Goal: Task Accomplishment & Management: Manage account settings

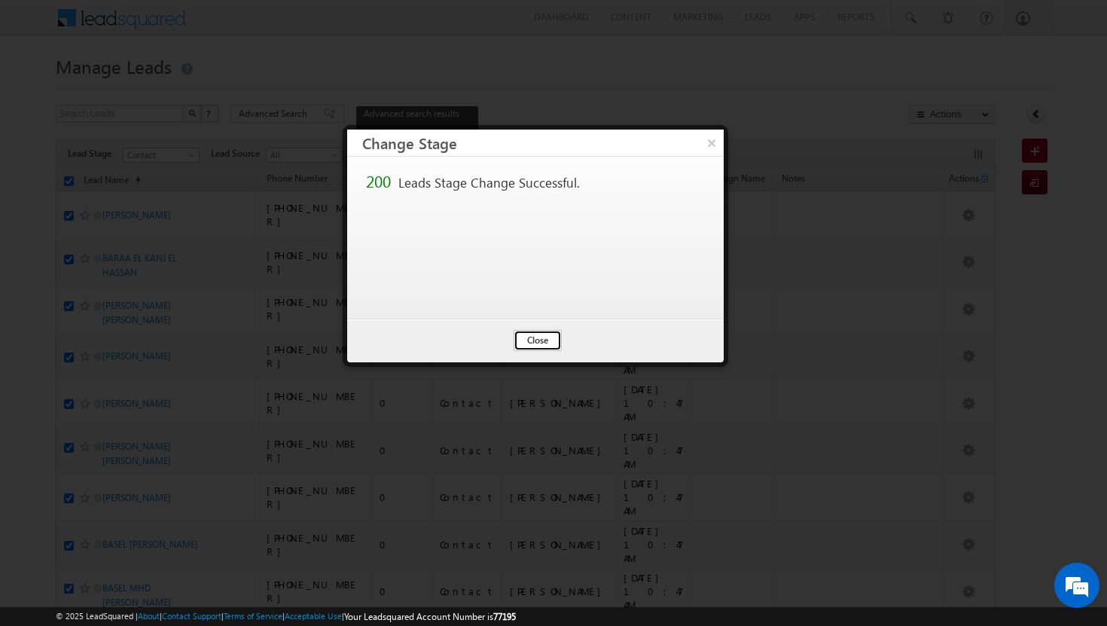
click at [527, 339] on button "Close" at bounding box center [538, 340] width 48 height 21
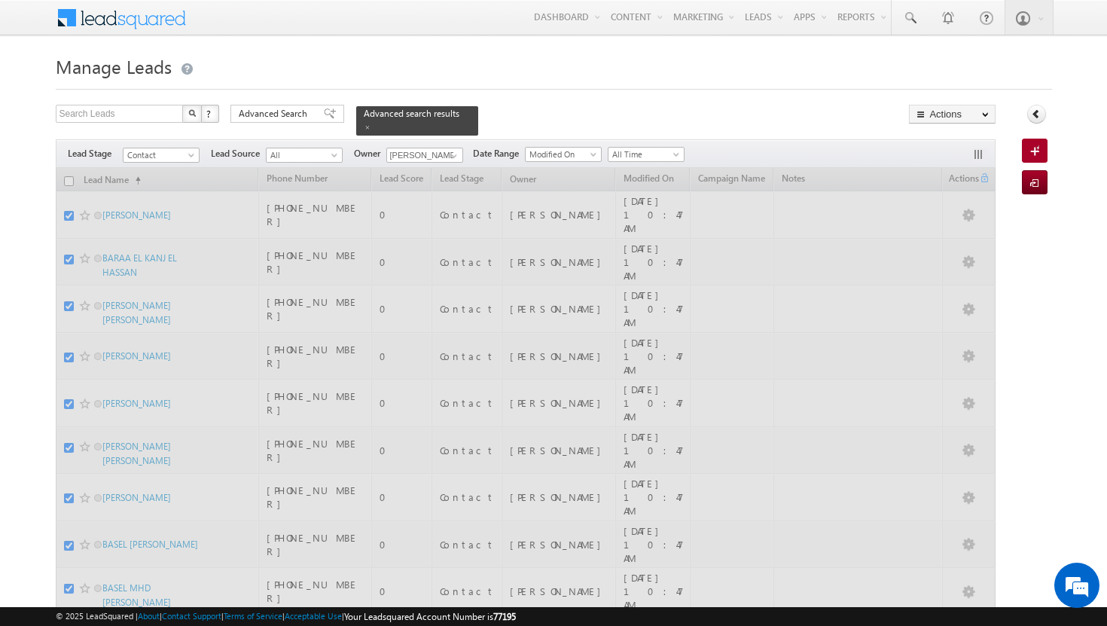
checkbox input "false"
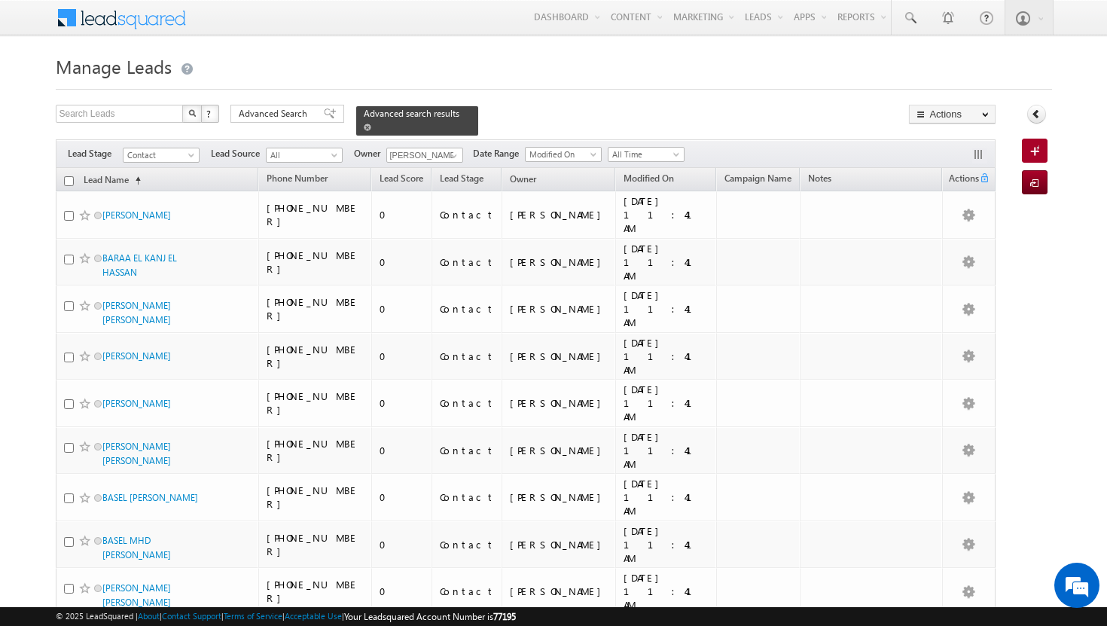
click at [450, 108] on div "Advanced search results" at bounding box center [417, 120] width 122 height 29
click at [371, 124] on span at bounding box center [368, 128] width 8 height 8
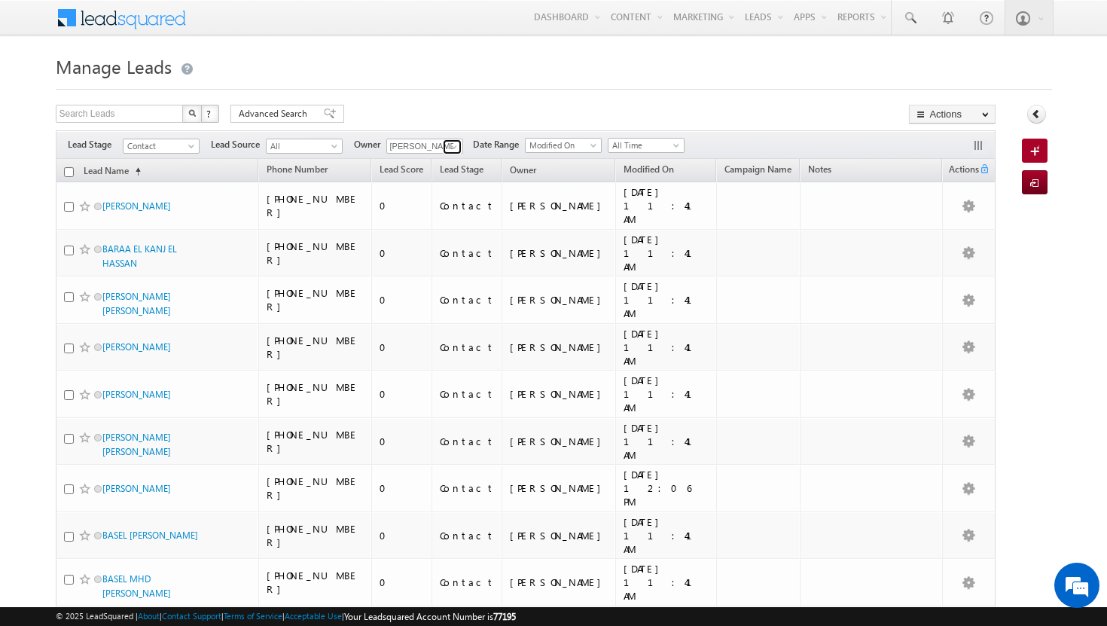
click at [456, 146] on span at bounding box center [454, 147] width 12 height 12
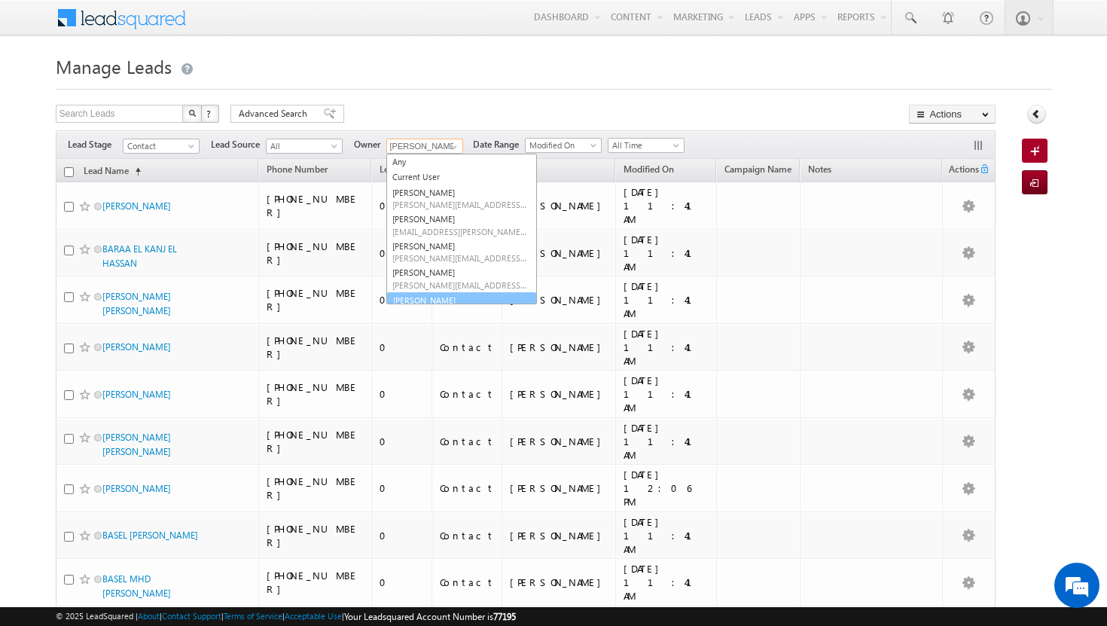
scroll to position [84, 0]
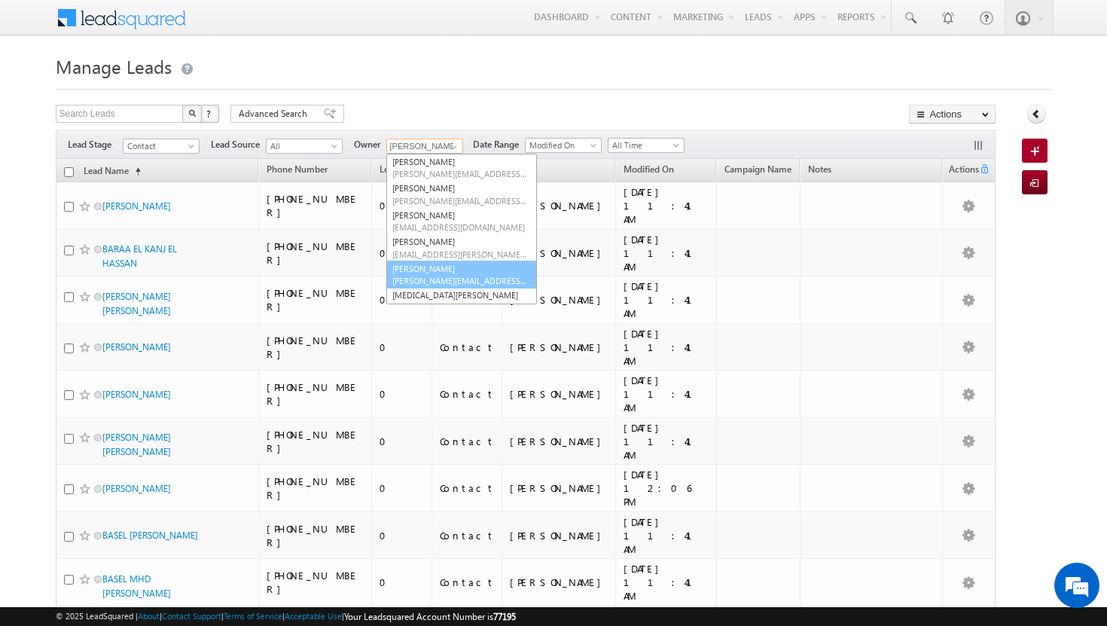
click at [435, 267] on link "[PERSON_NAME] [PERSON_NAME][EMAIL_ADDRESS][PERSON_NAME][DOMAIN_NAME]" at bounding box center [461, 275] width 151 height 29
type input "[PERSON_NAME]"
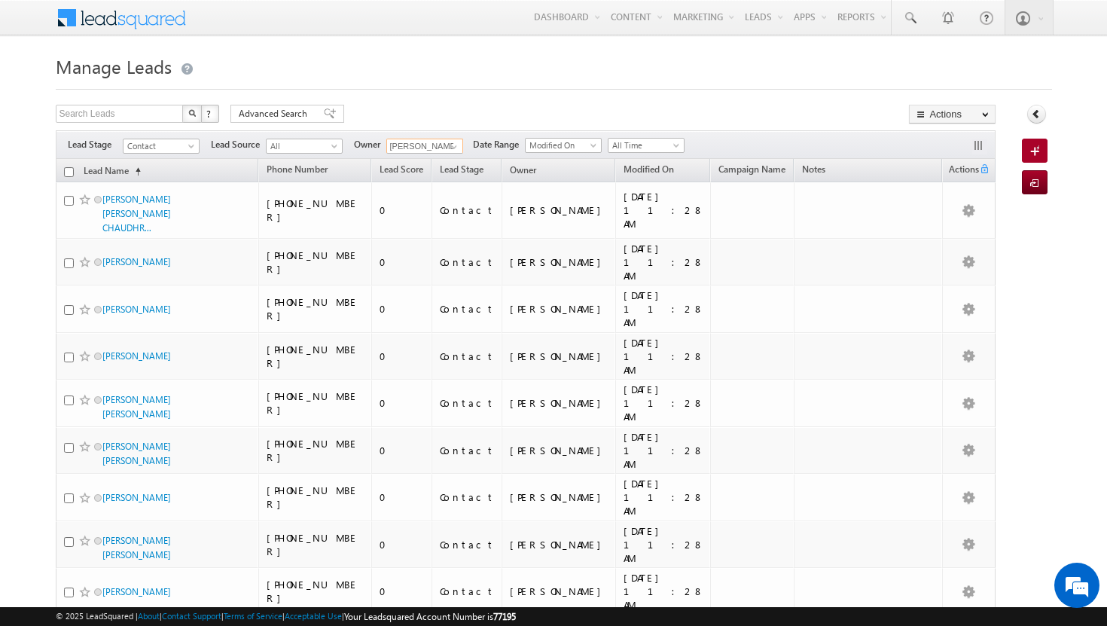
click at [70, 173] on input "checkbox" at bounding box center [69, 172] width 10 height 10
checkbox input "true"
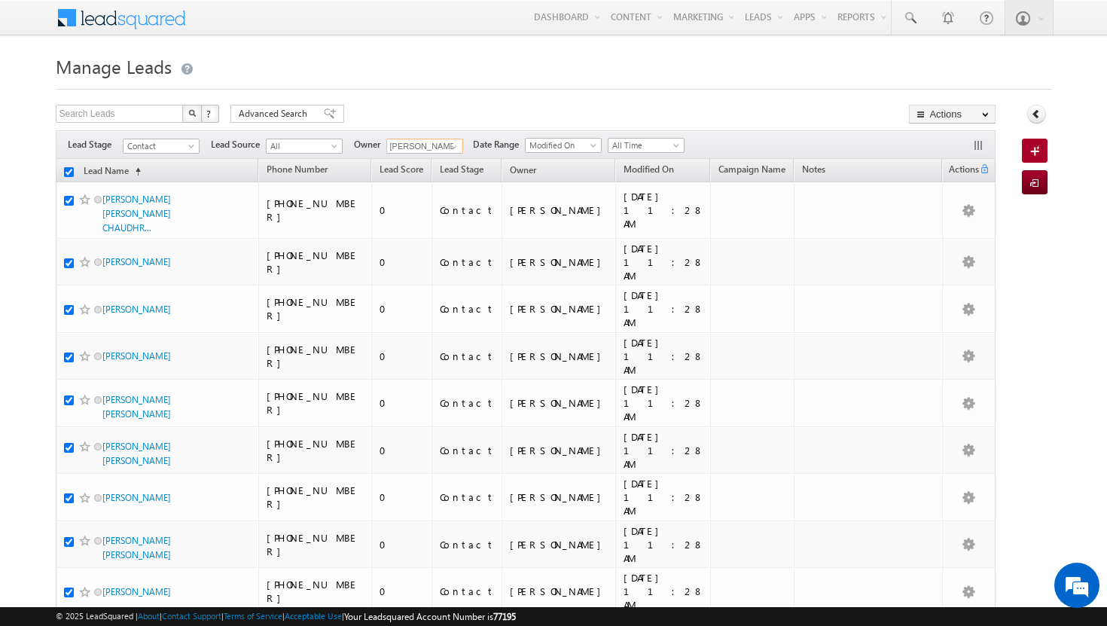
checkbox input "true"
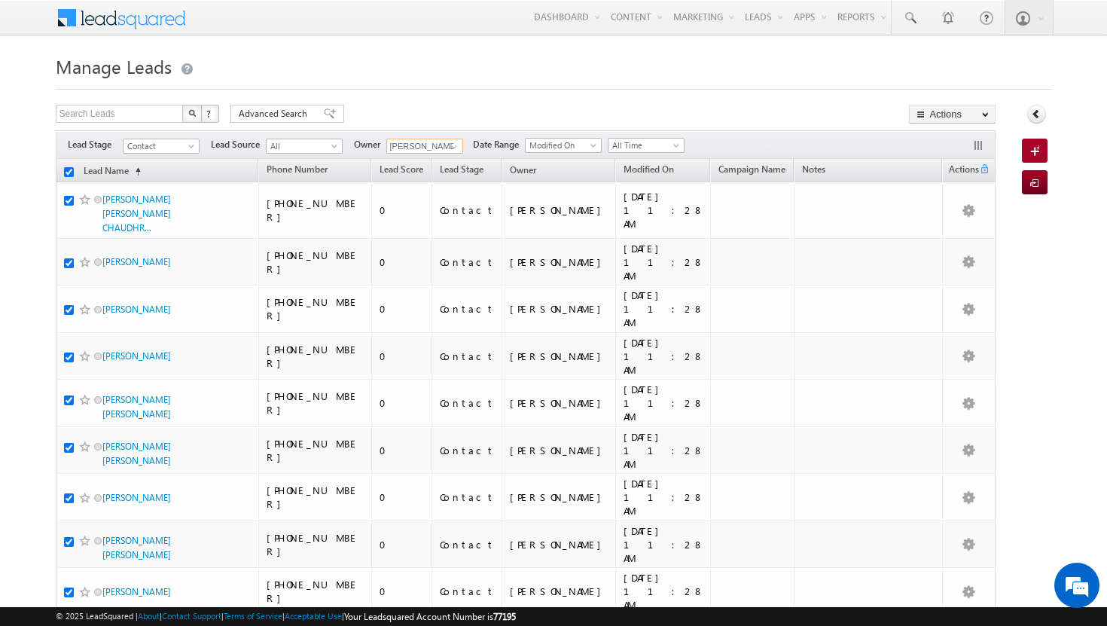
checkbox input "true"
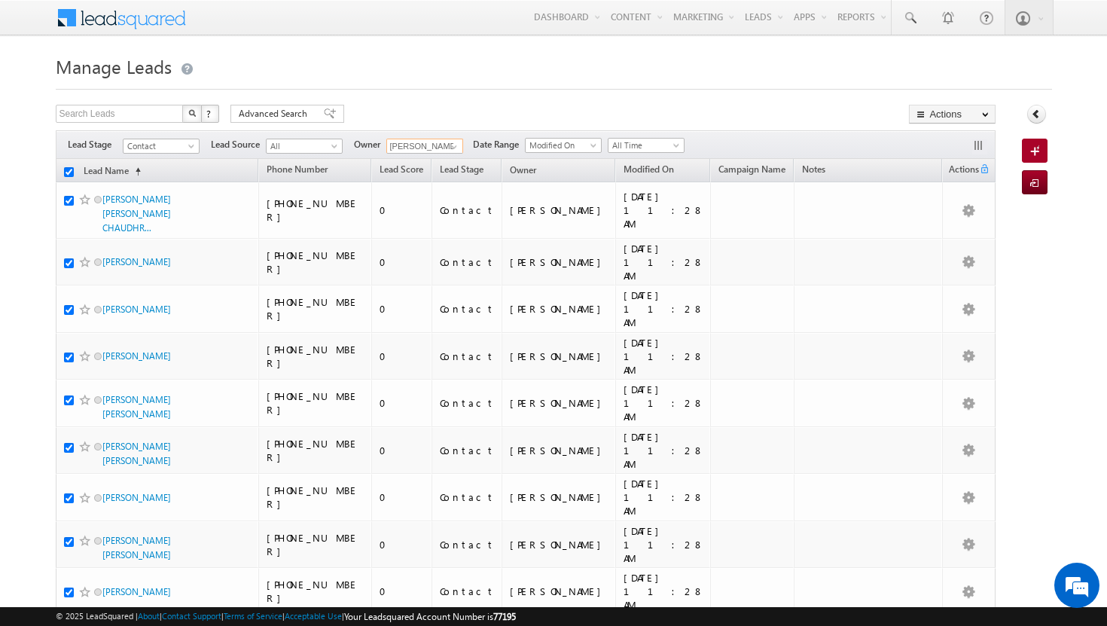
checkbox input "true"
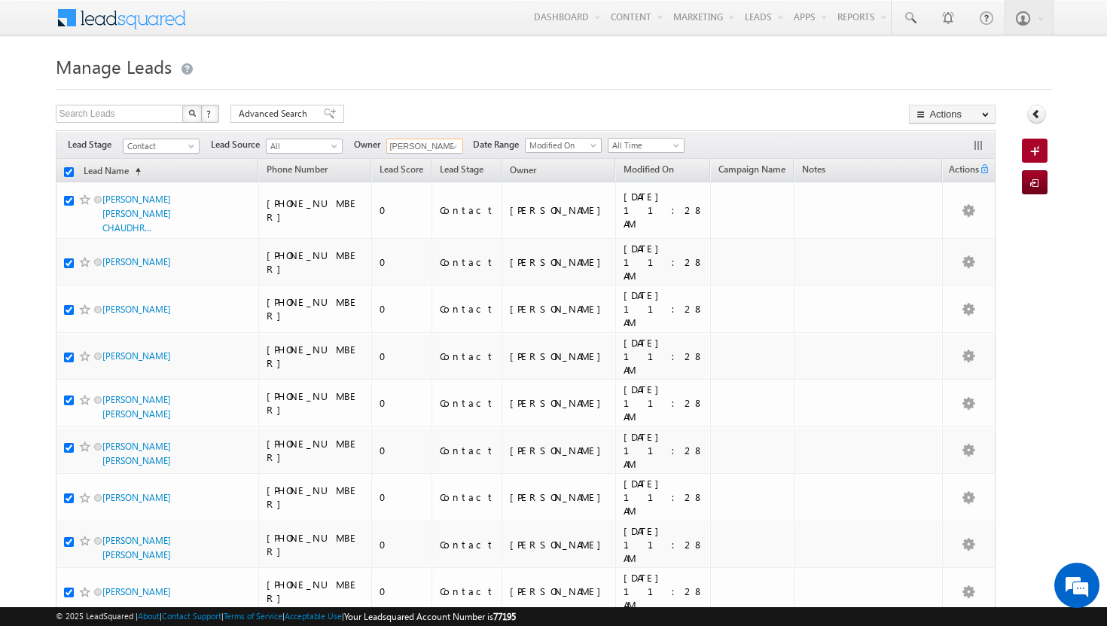
checkbox input "true"
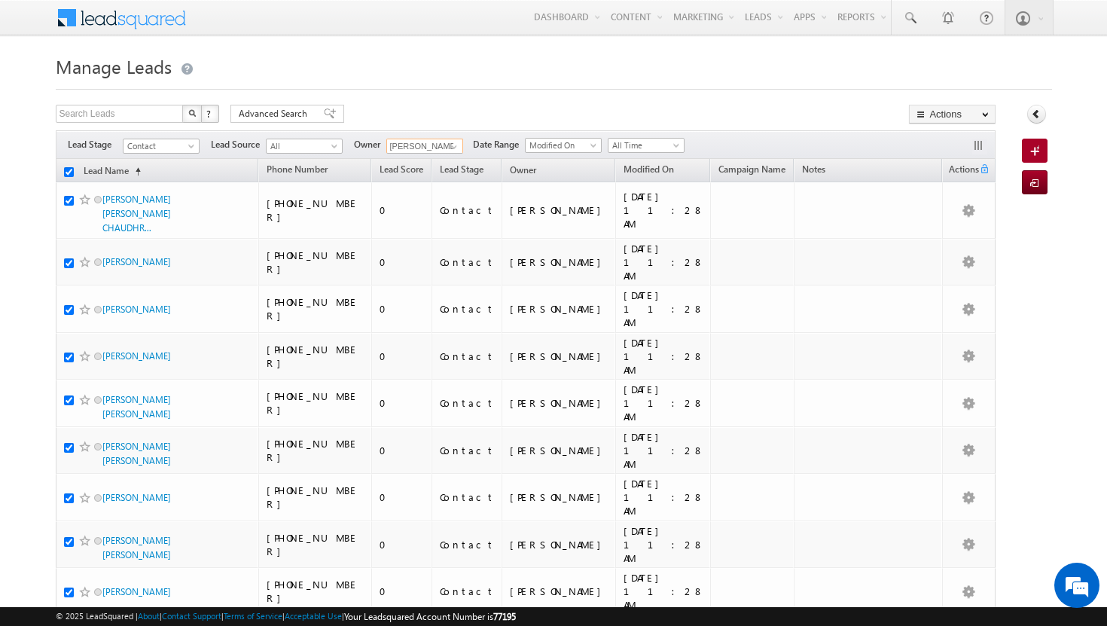
checkbox input "true"
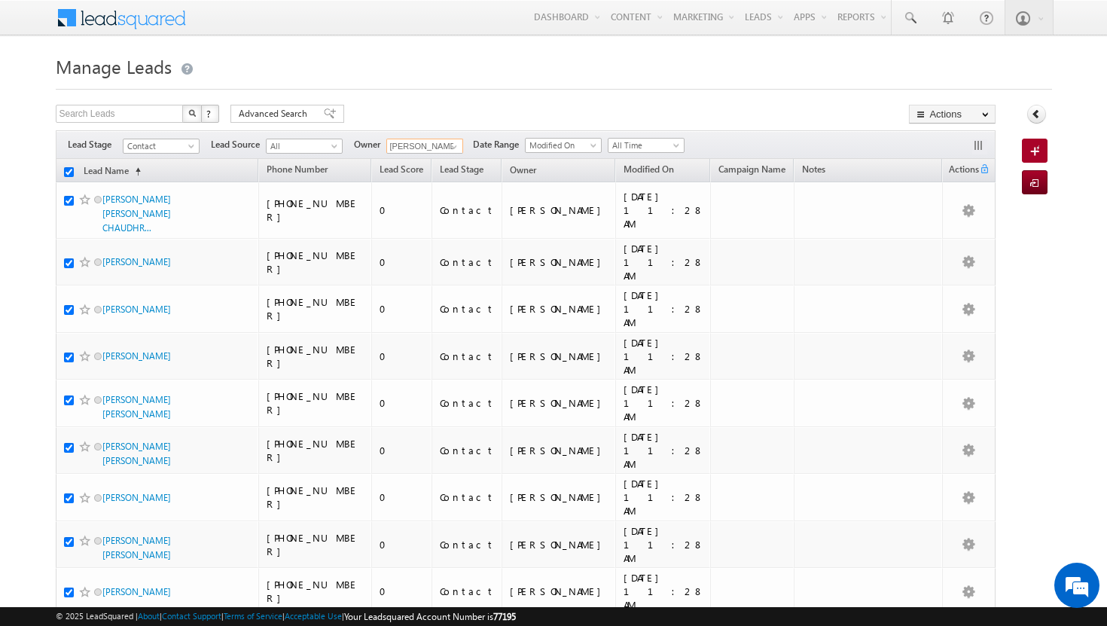
checkbox input "true"
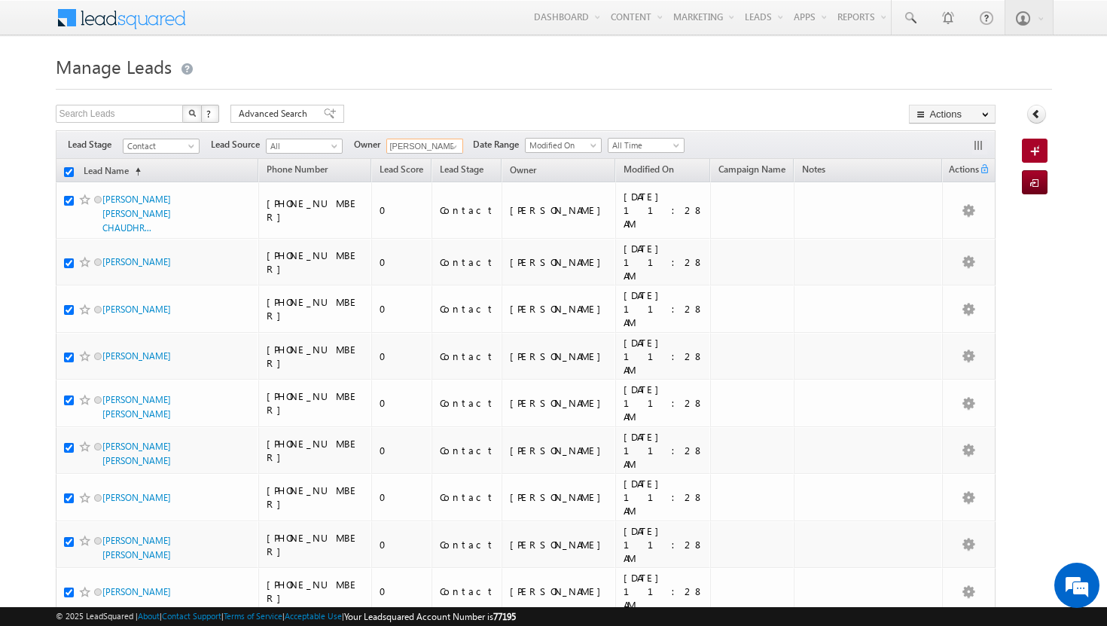
checkbox input "true"
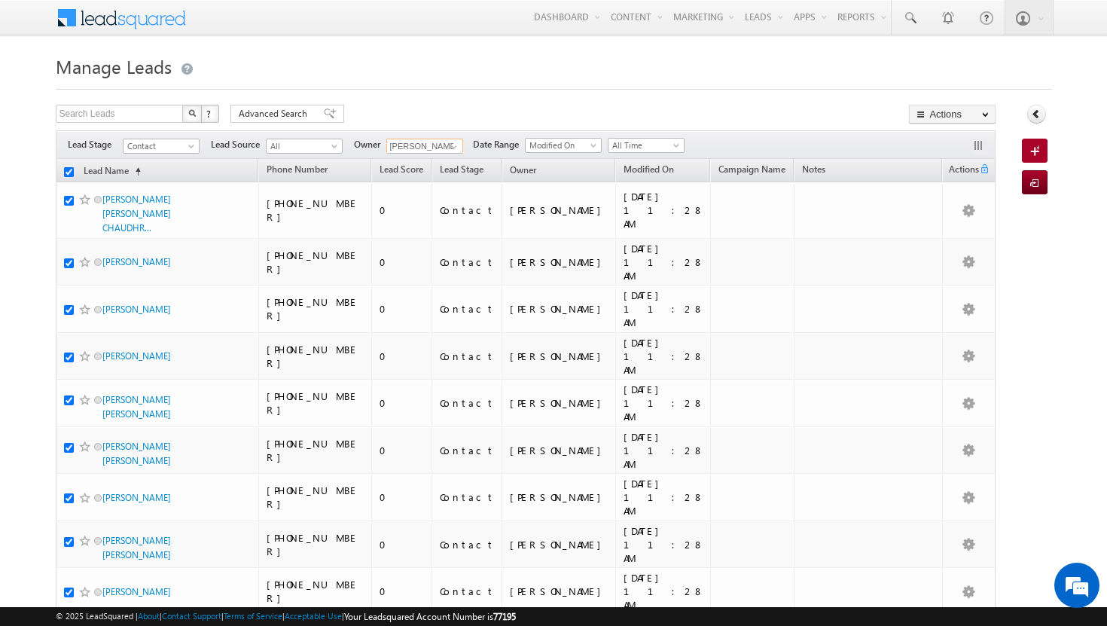
checkbox input "true"
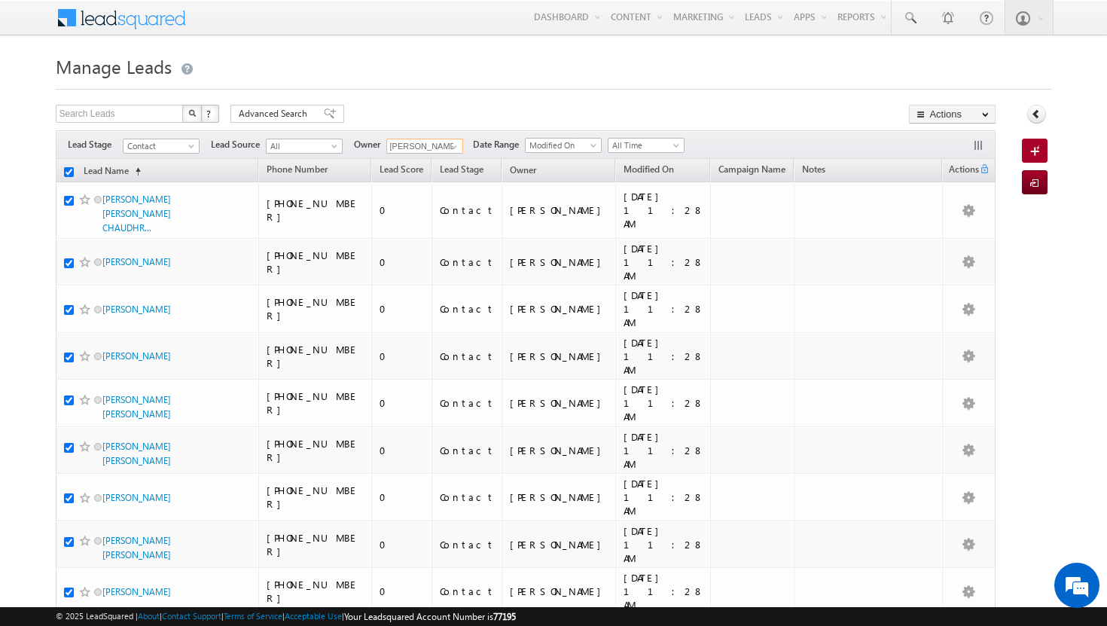
checkbox input "true"
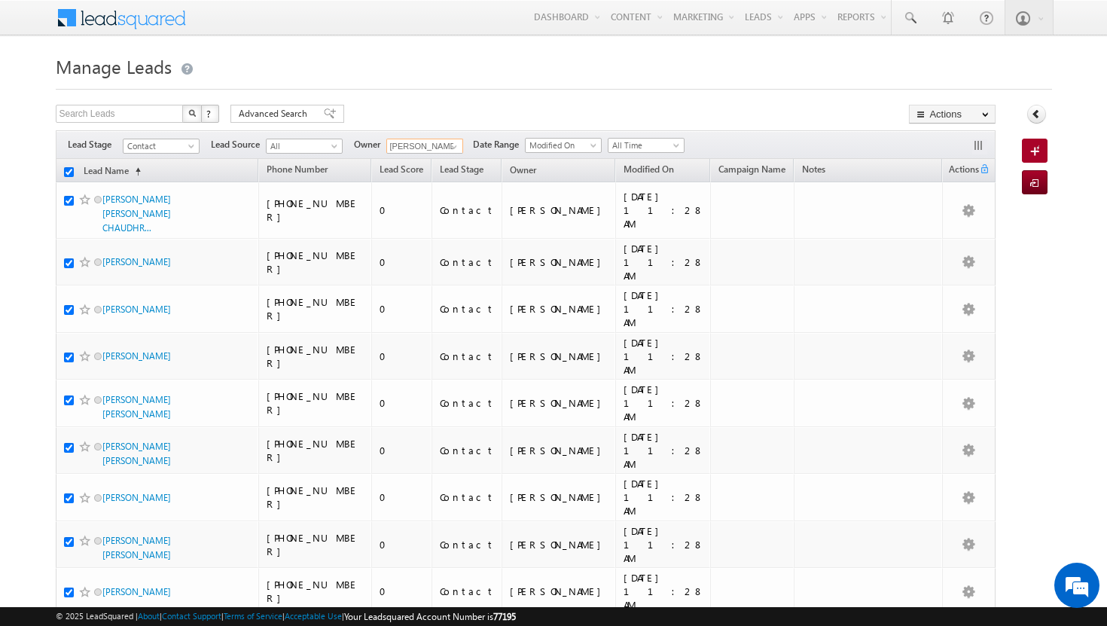
checkbox input "true"
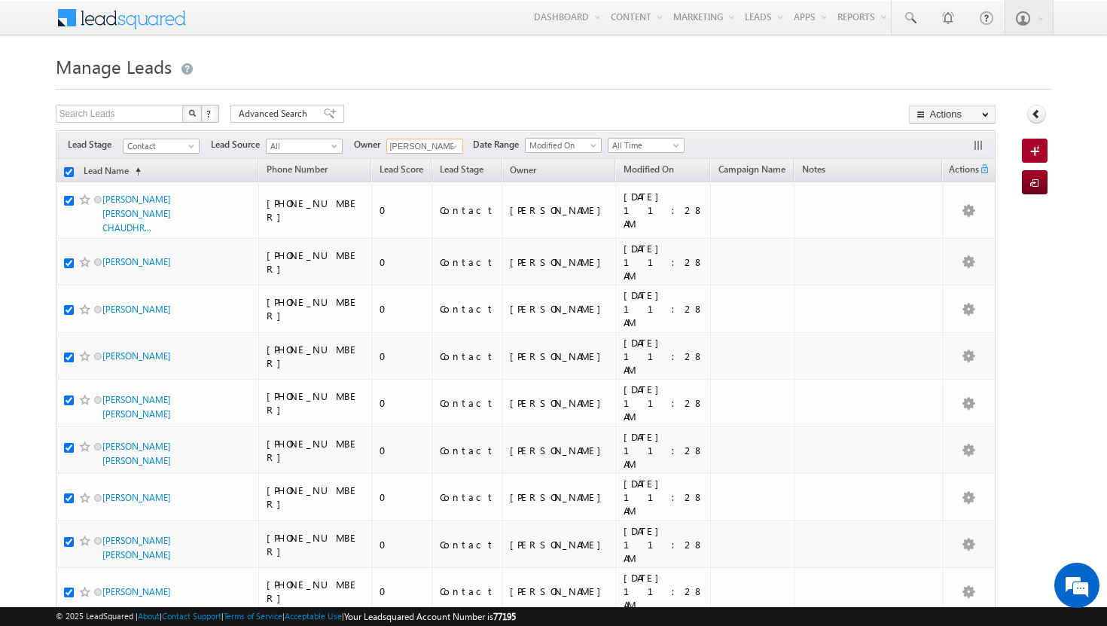
checkbox input "true"
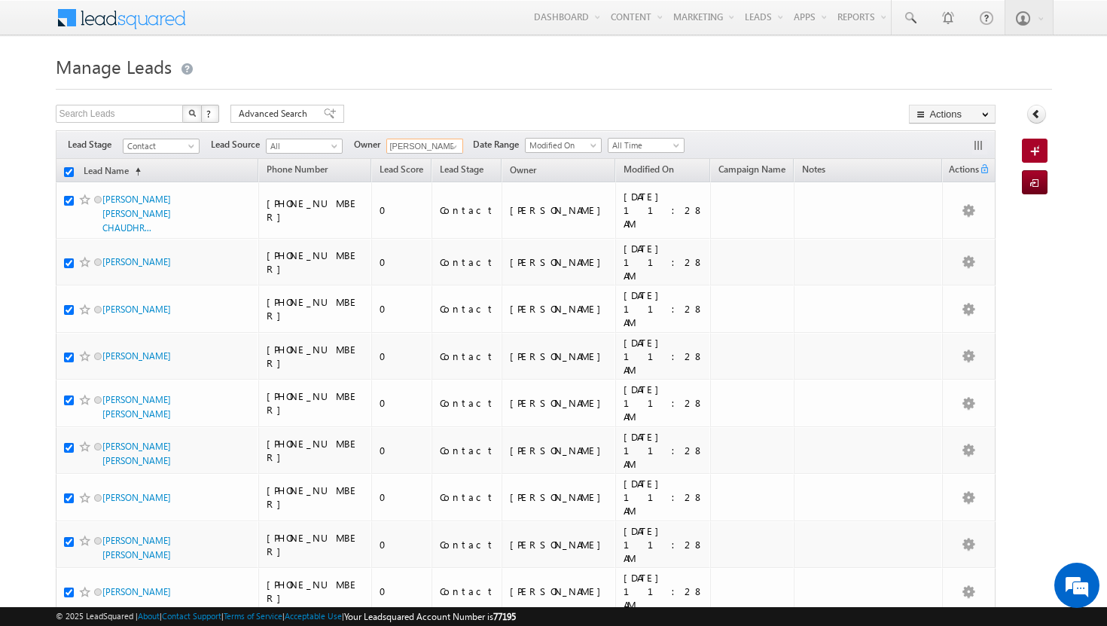
checkbox input "true"
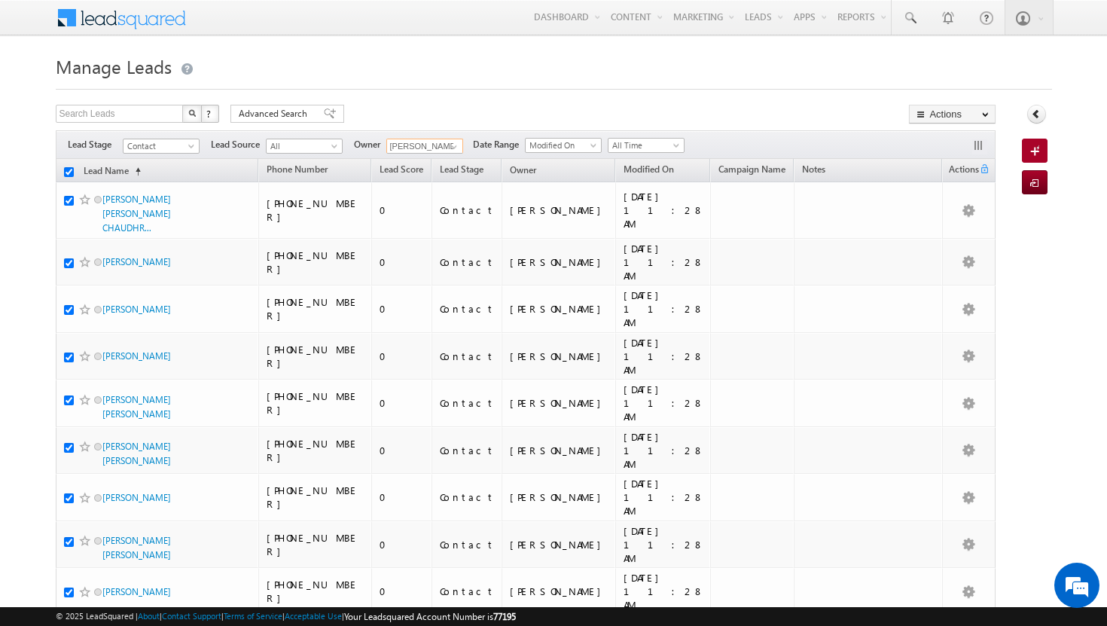
checkbox input "true"
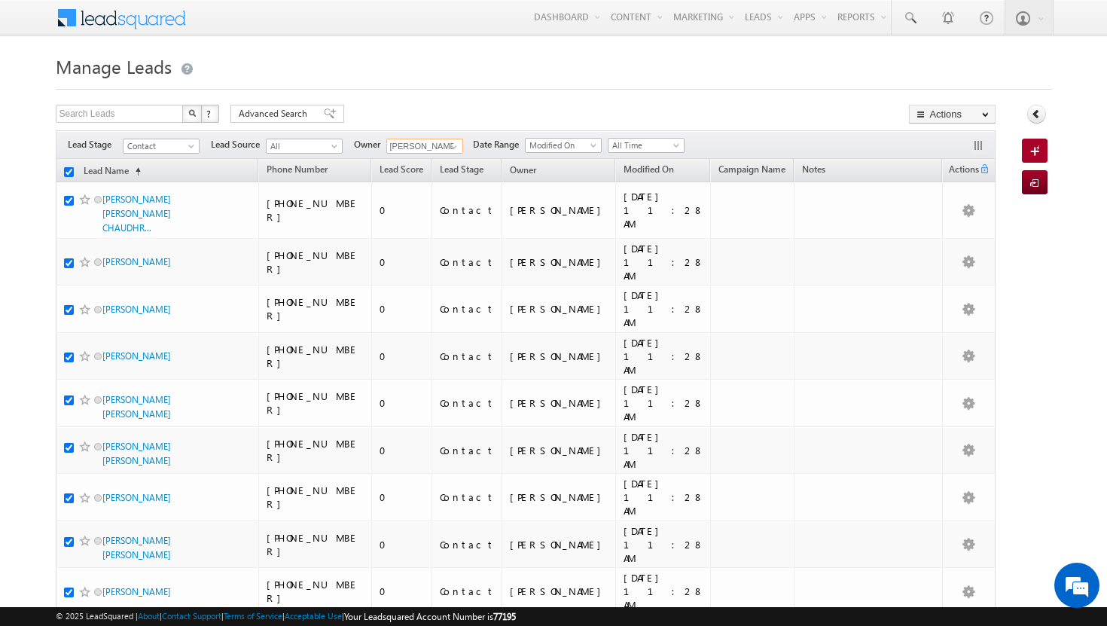
checkbox input "true"
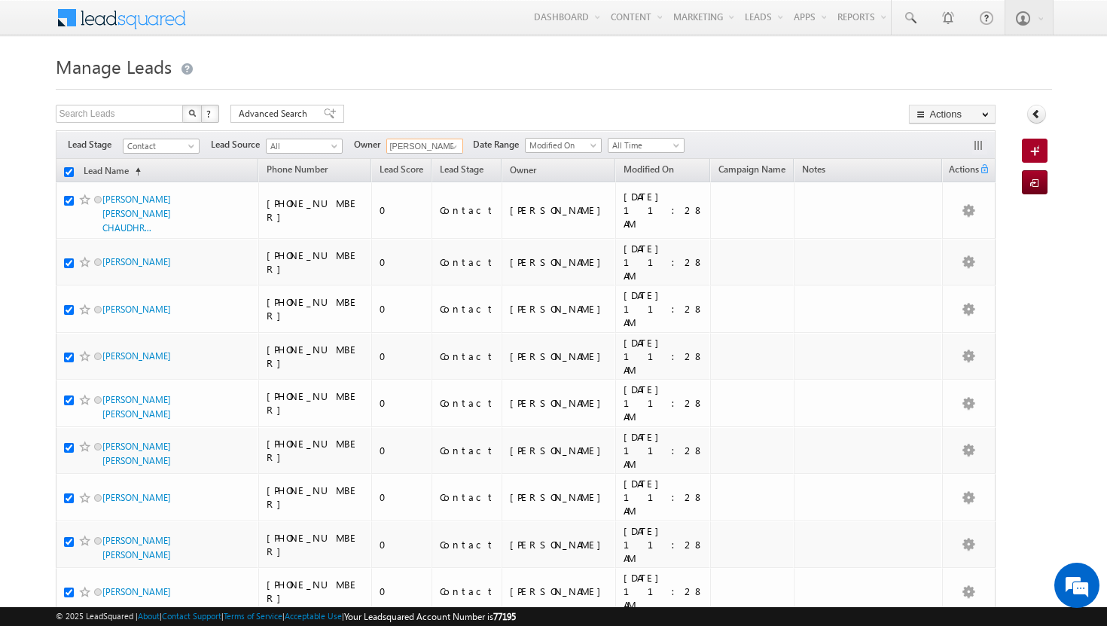
checkbox input "true"
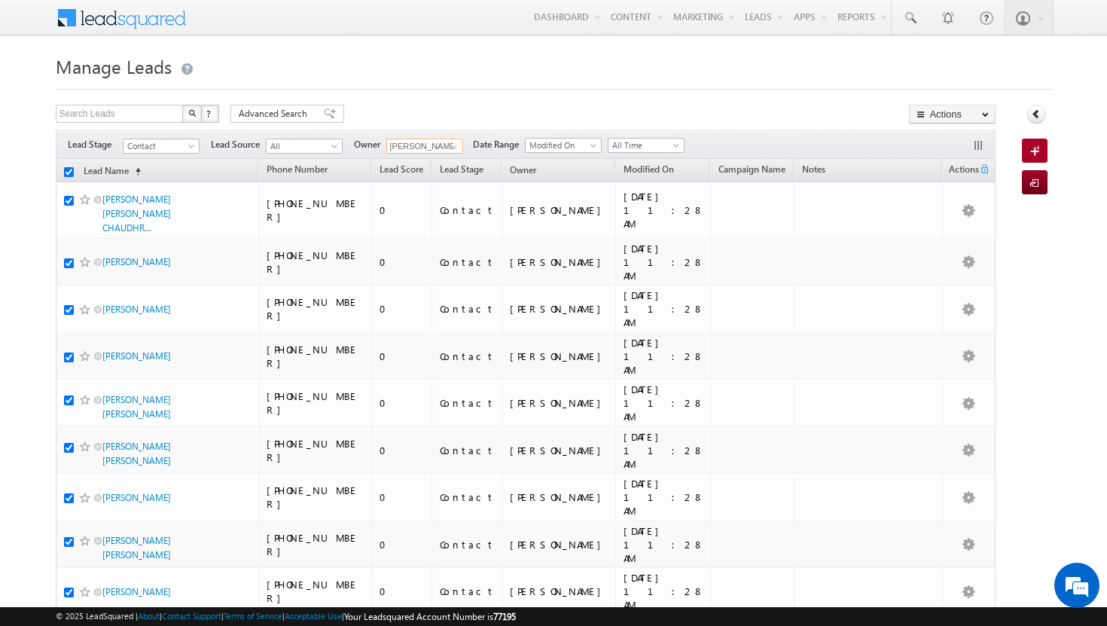
checkbox input "true"
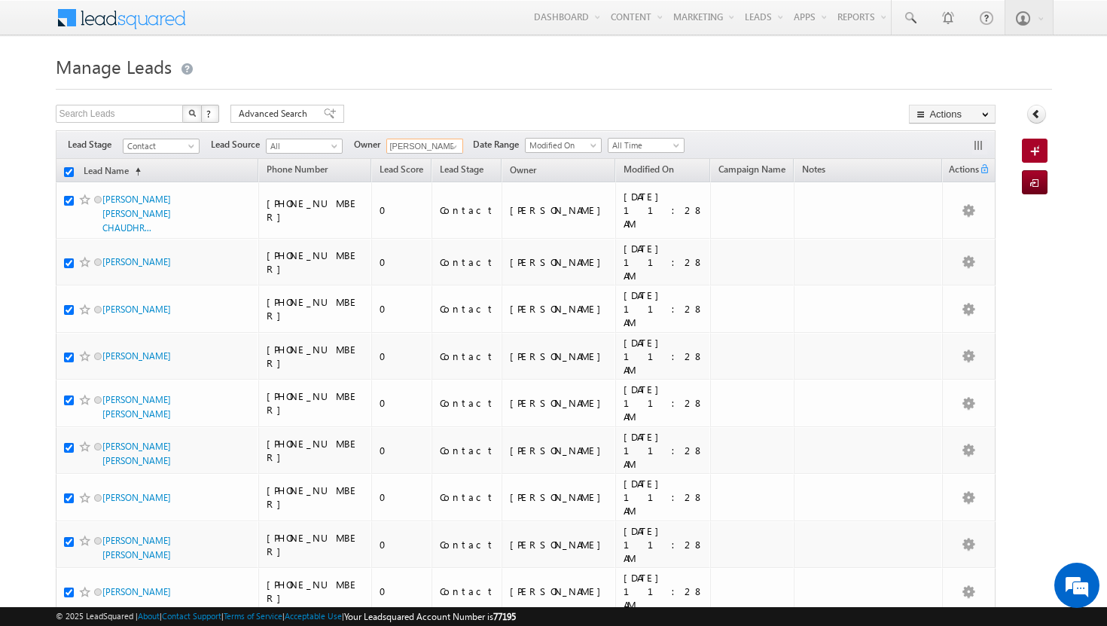
checkbox input "true"
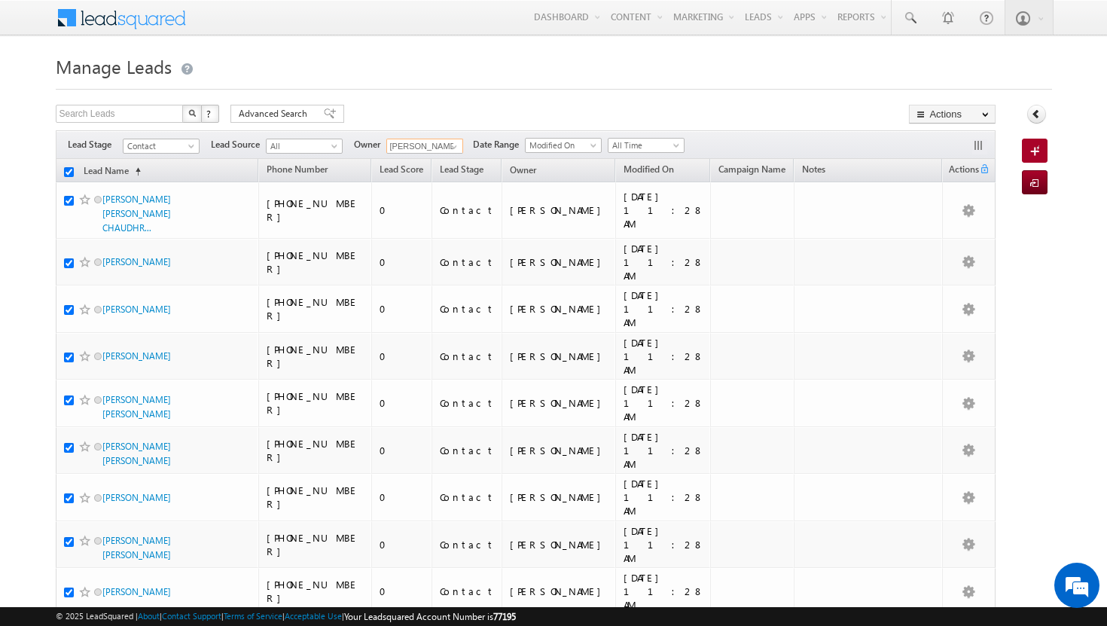
checkbox input "true"
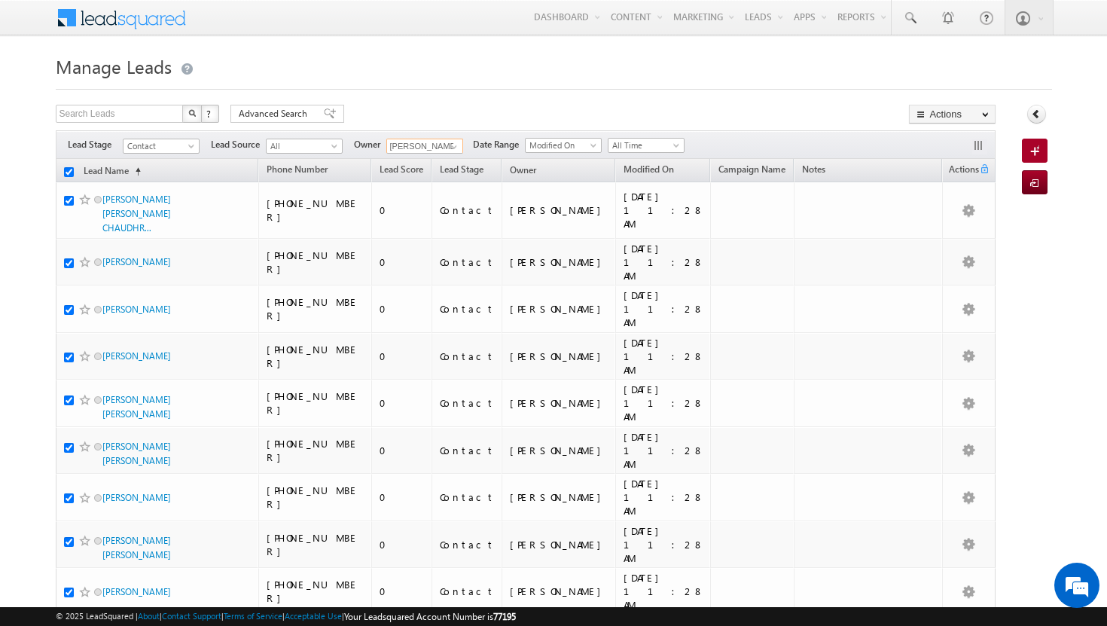
checkbox input "true"
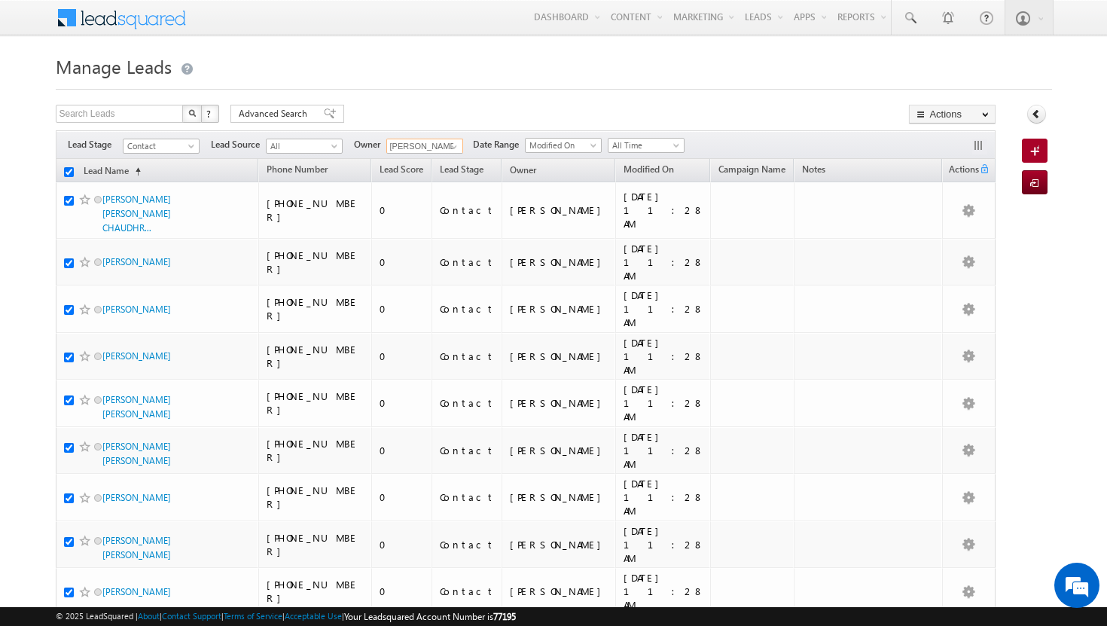
checkbox input "true"
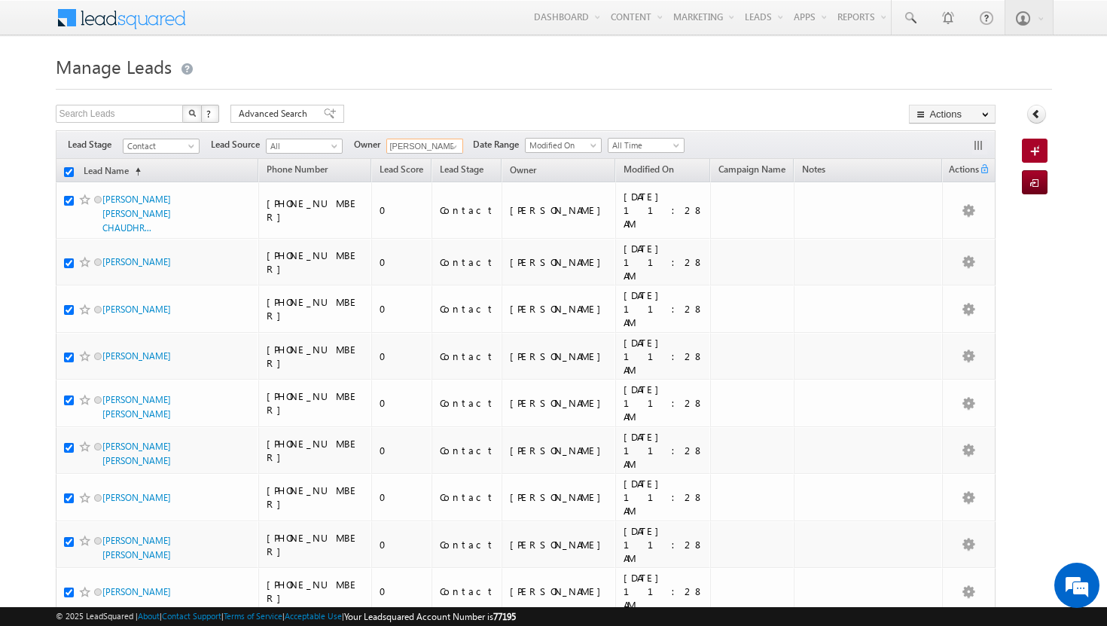
checkbox input "true"
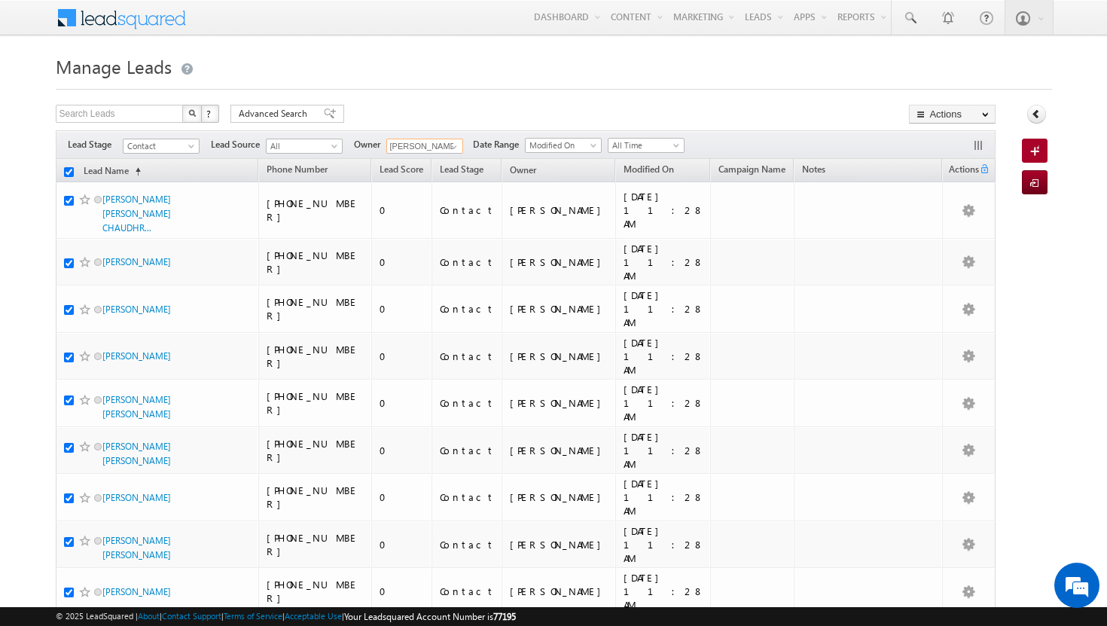
checkbox input "true"
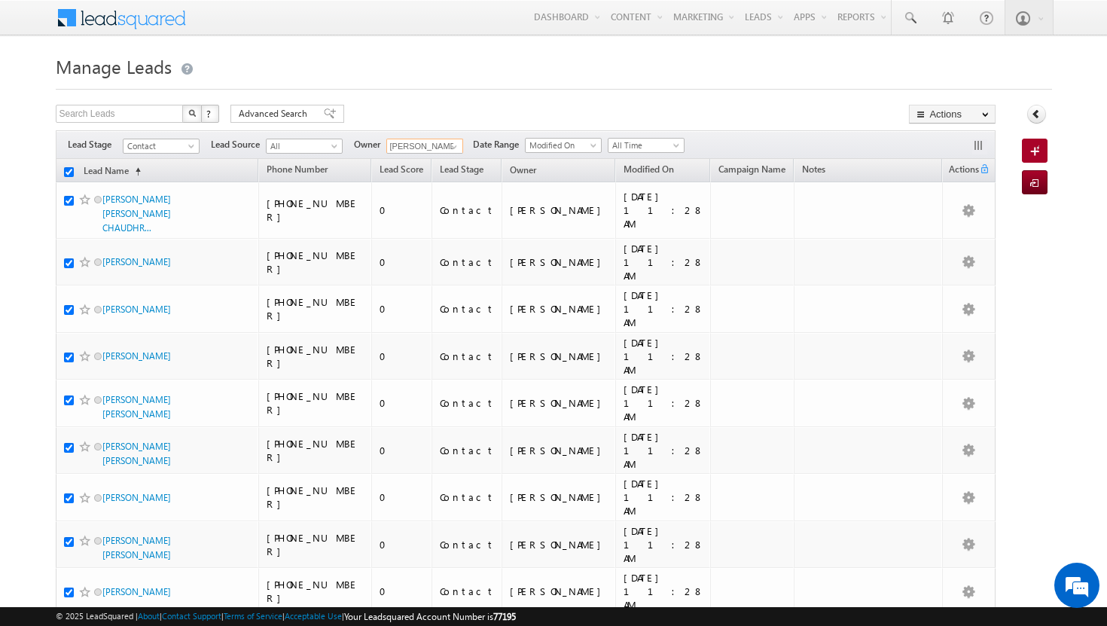
checkbox input "true"
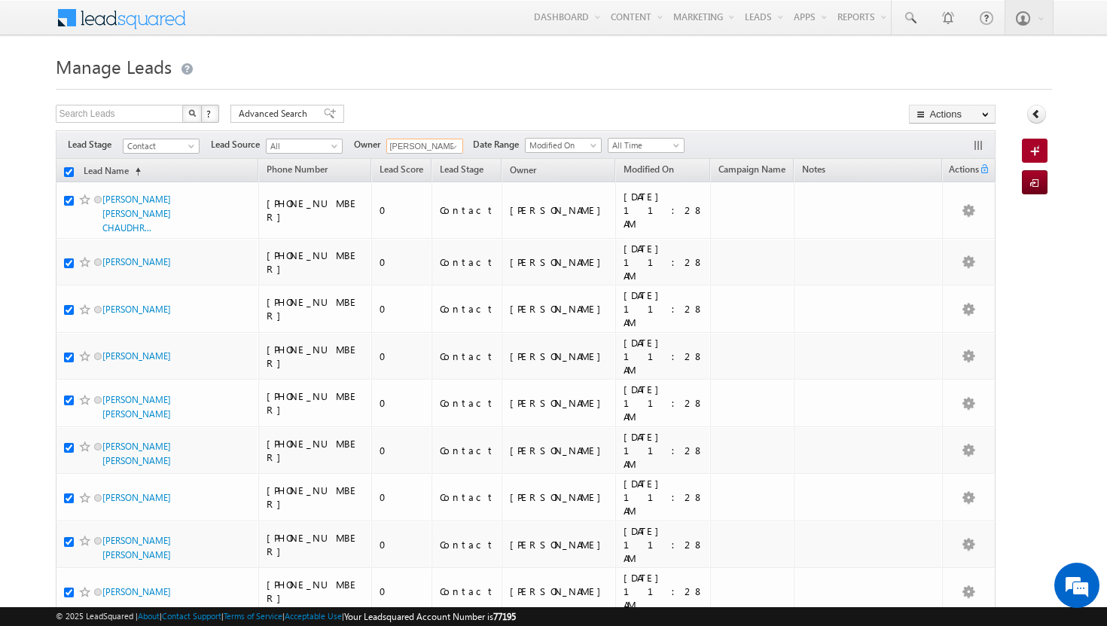
checkbox input "true"
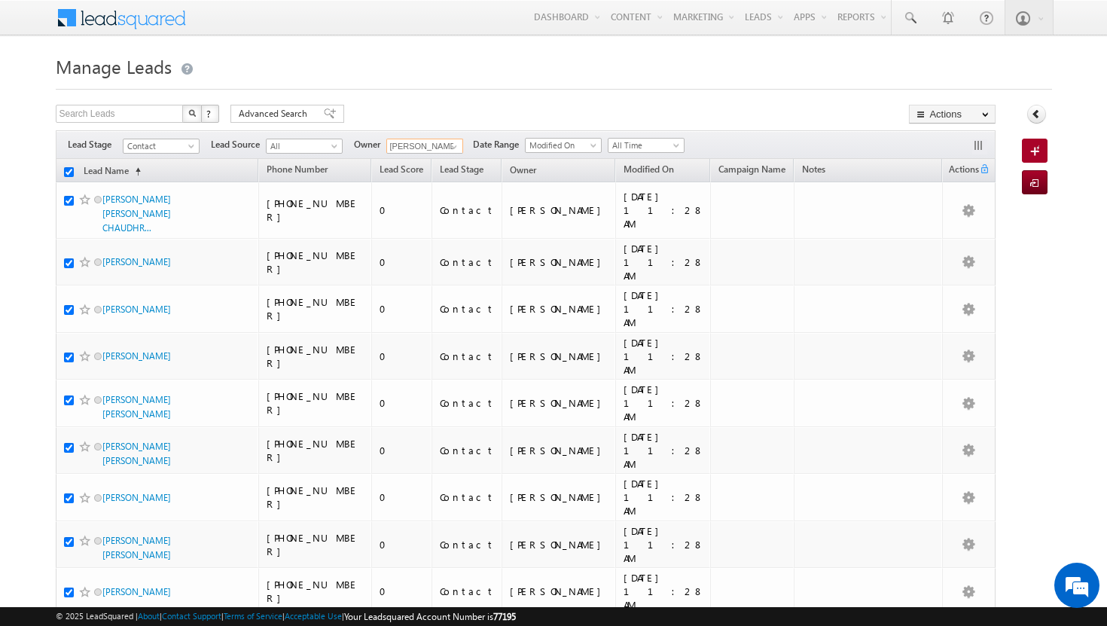
checkbox input "true"
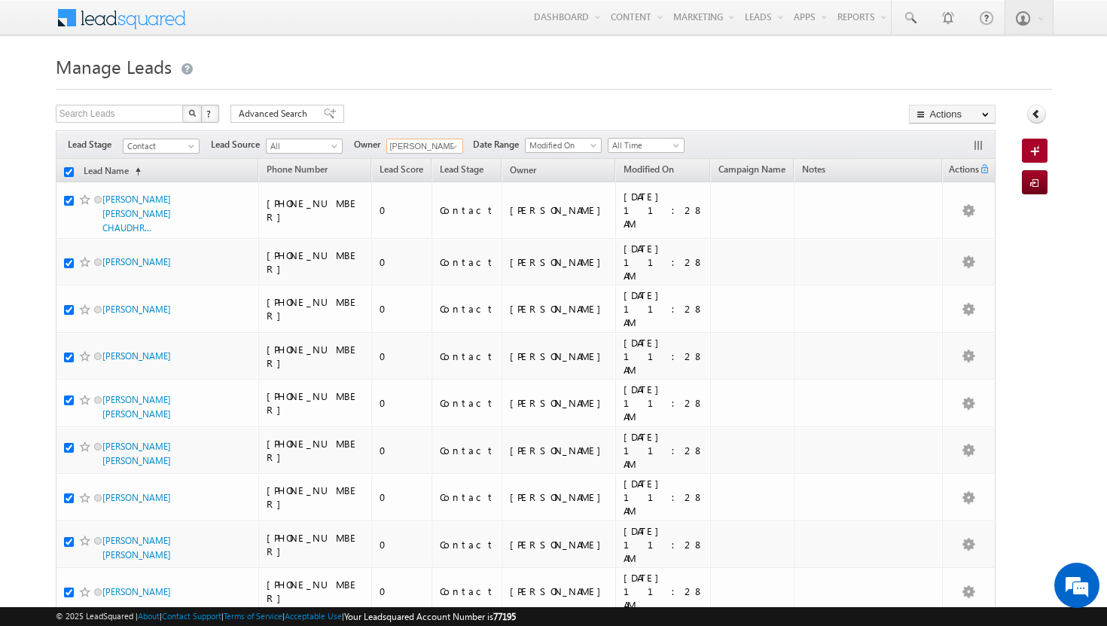
checkbox input "true"
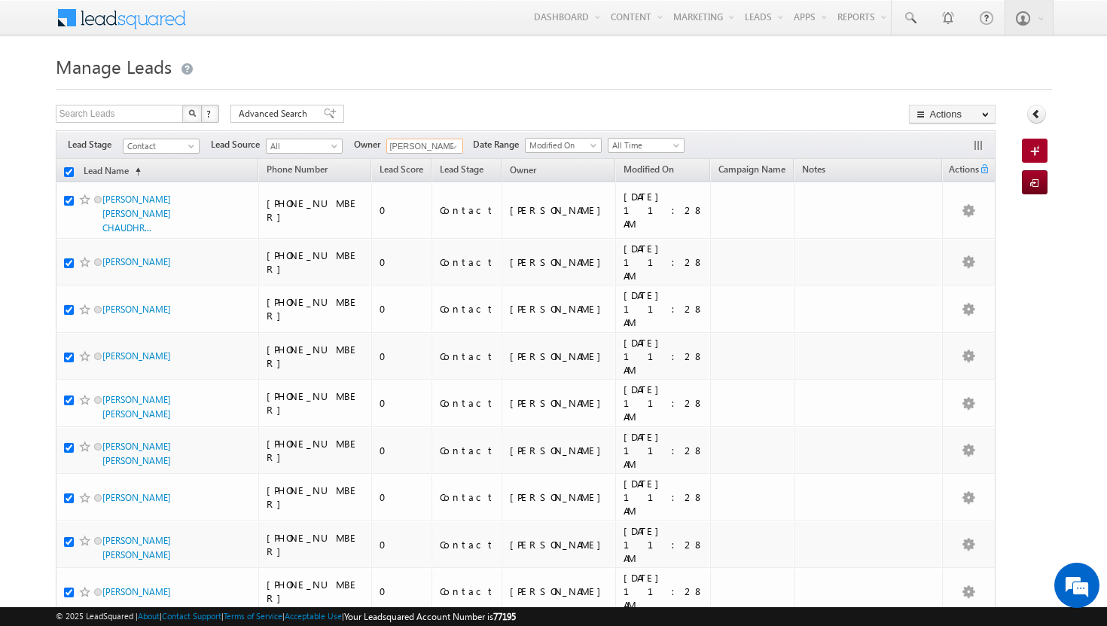
checkbox input "true"
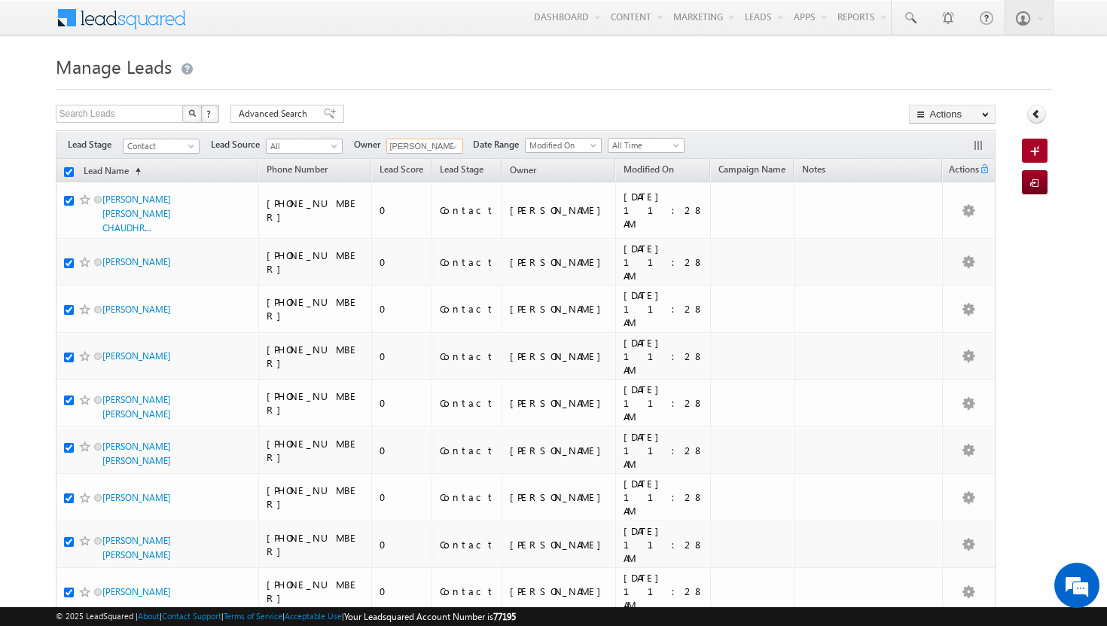
checkbox input "true"
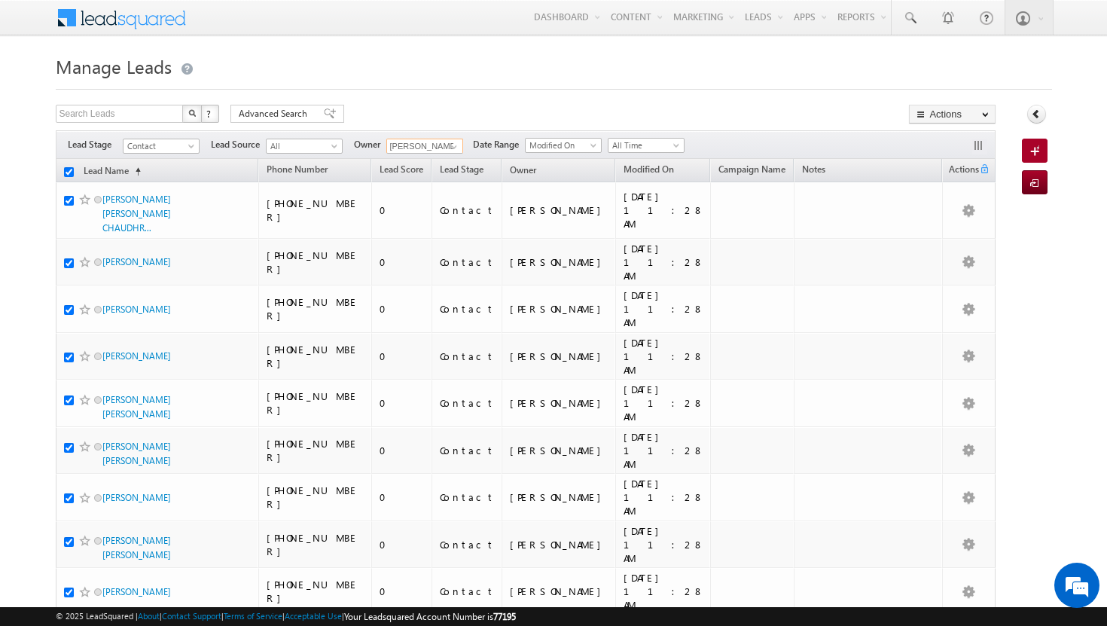
checkbox input "true"
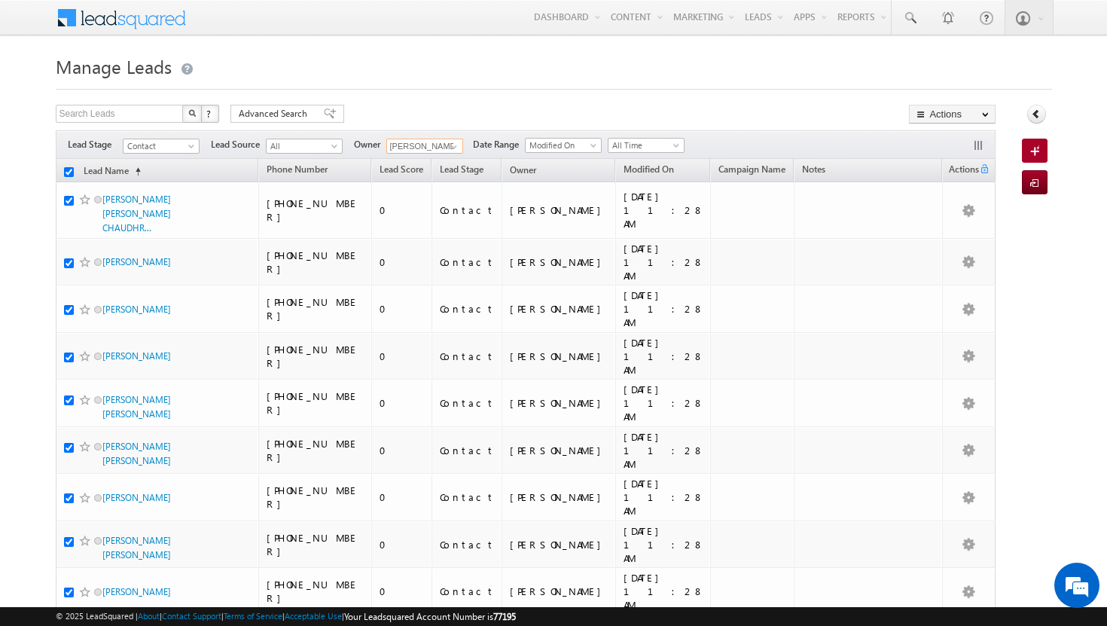
checkbox input "true"
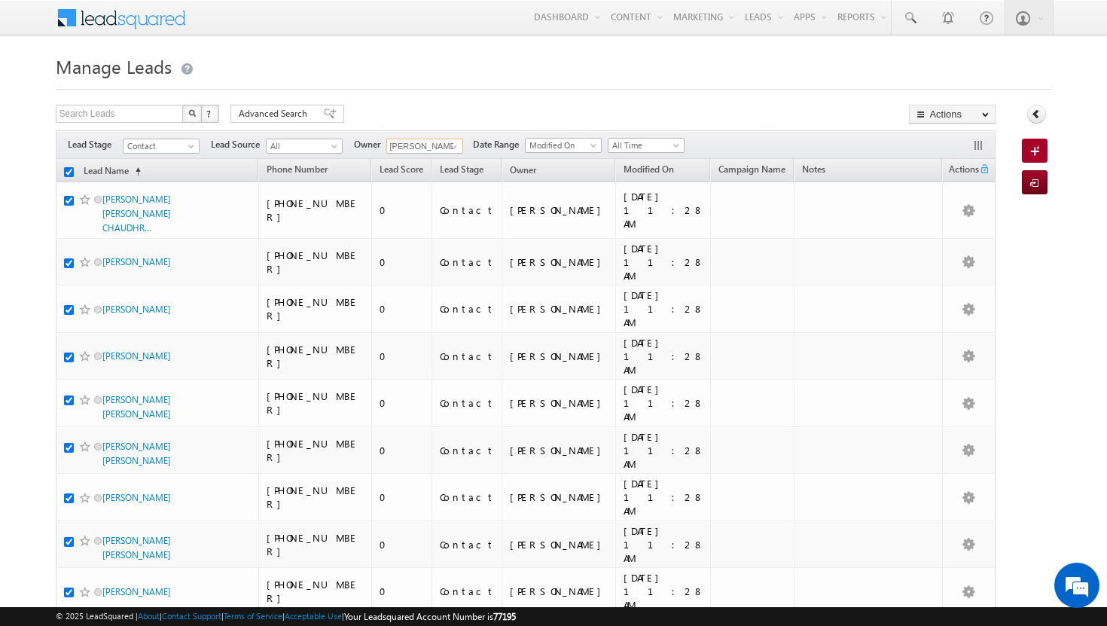
checkbox input "true"
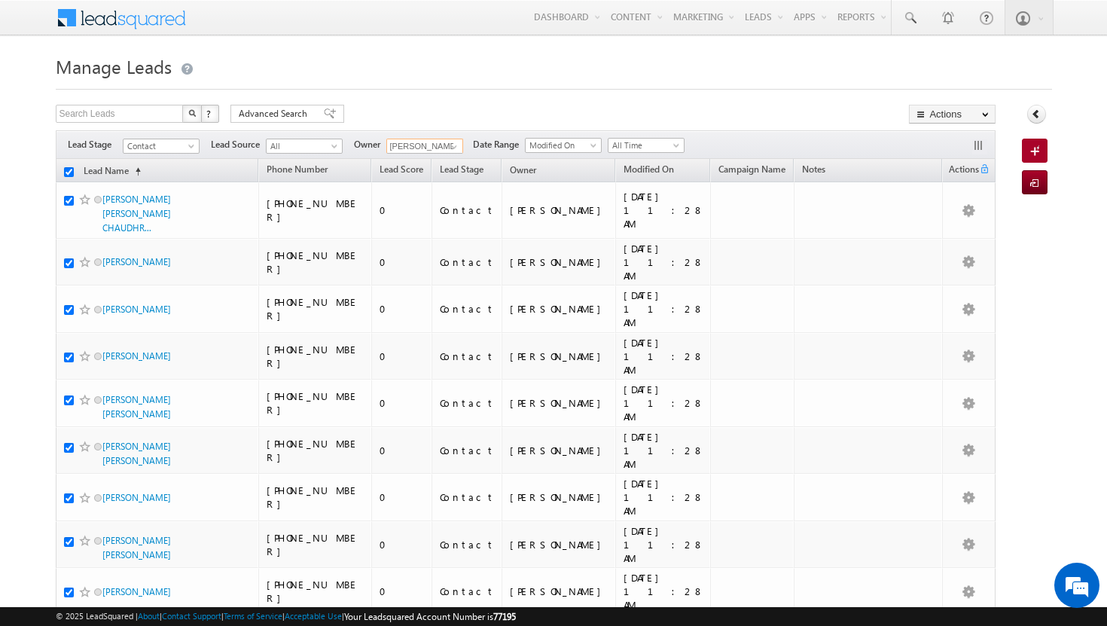
checkbox input "true"
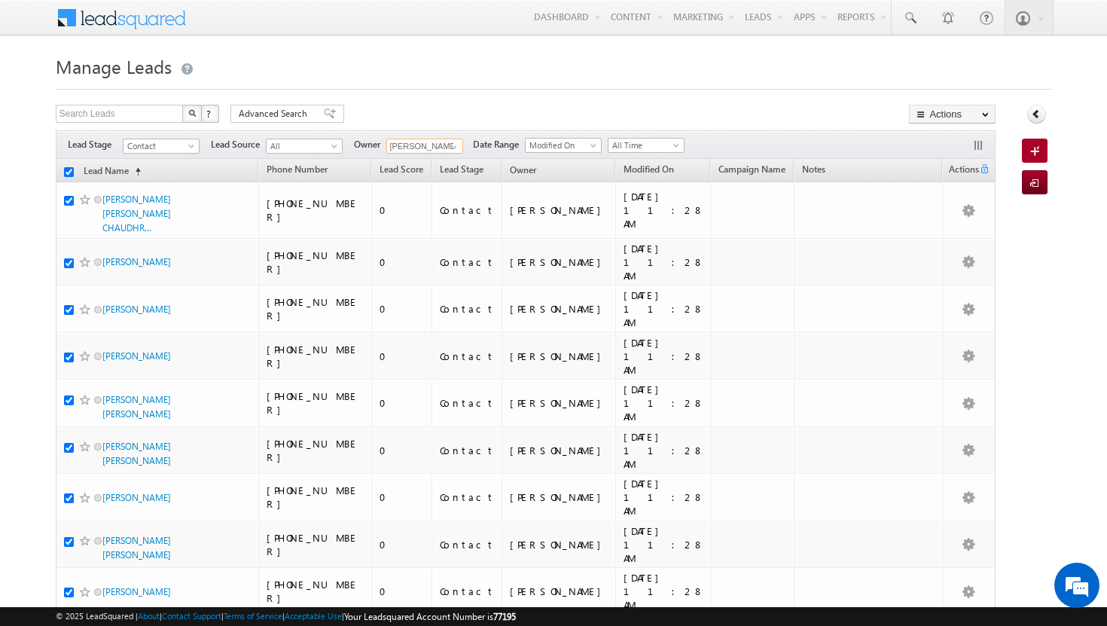
checkbox input "true"
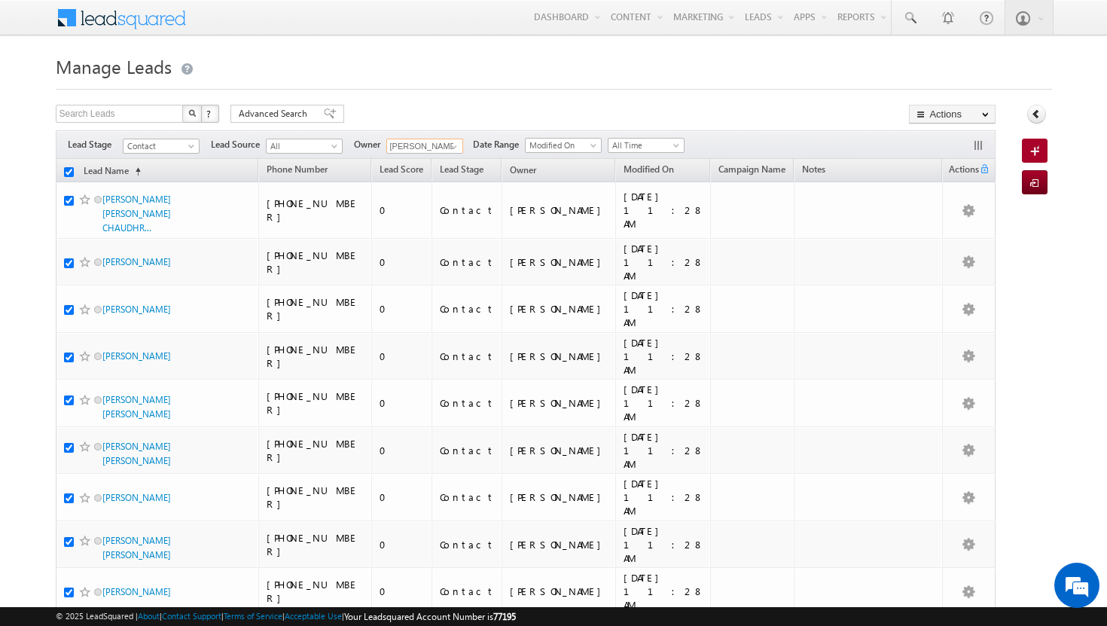
checkbox input "true"
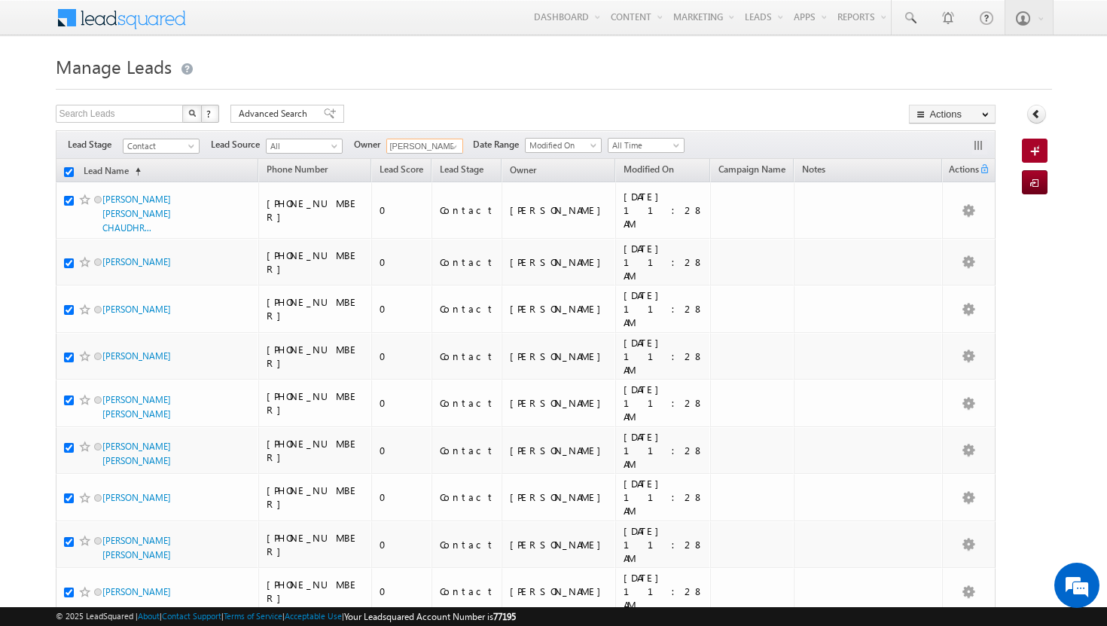
checkbox input "true"
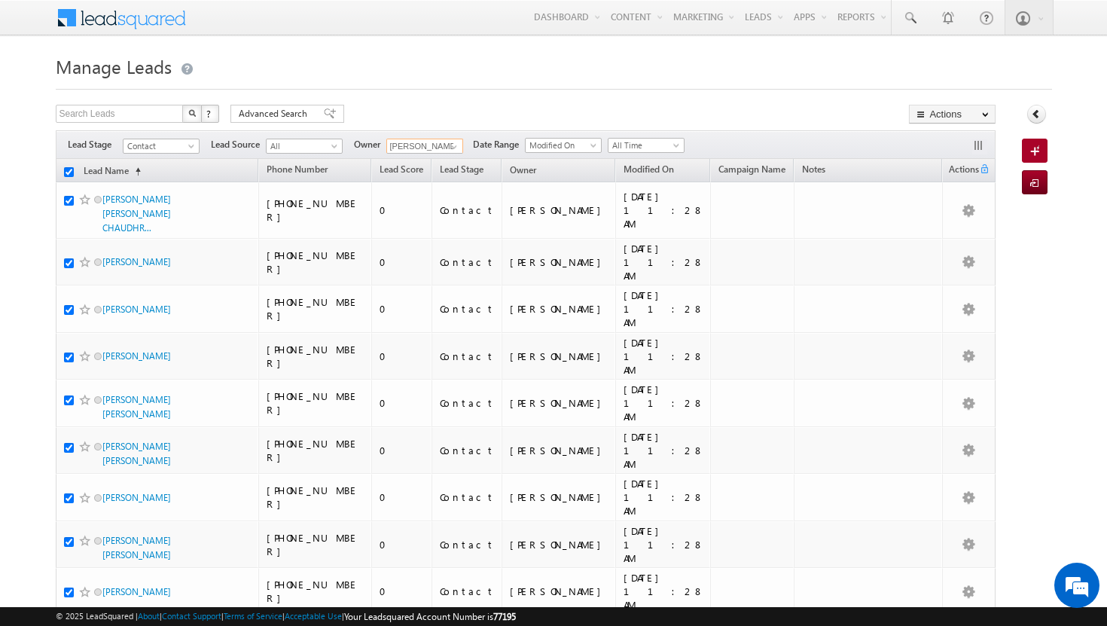
checkbox input "true"
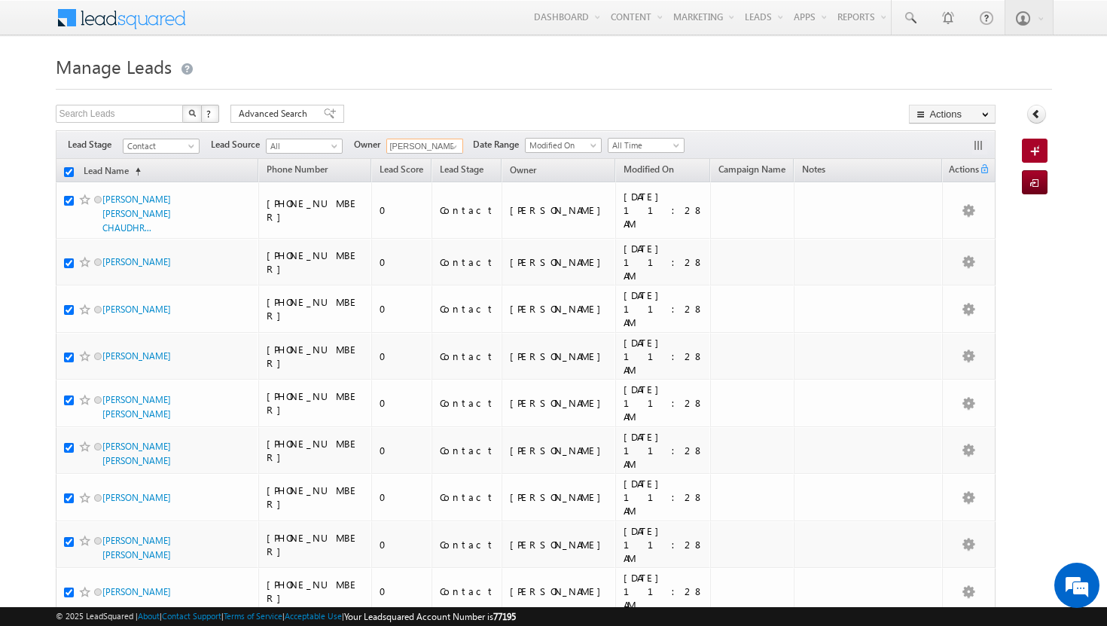
checkbox input "true"
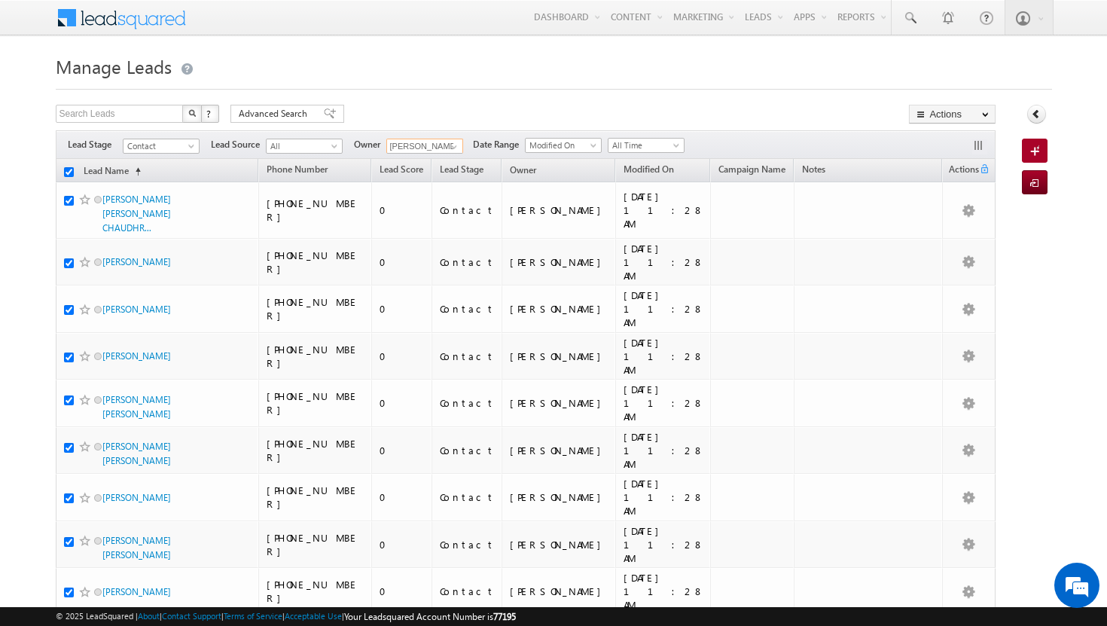
checkbox input "true"
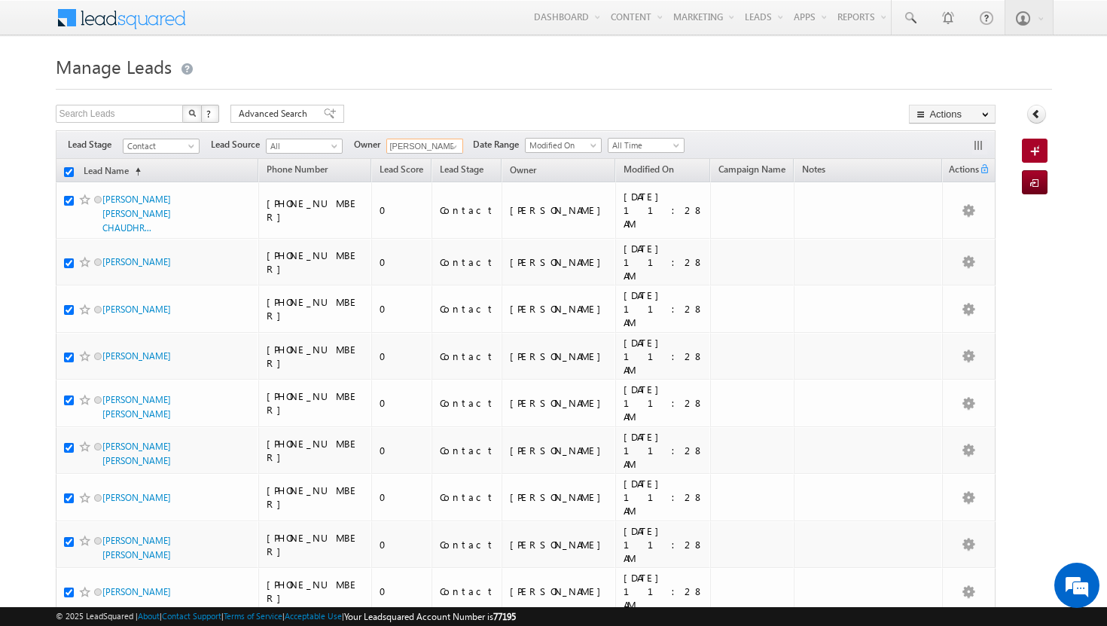
checkbox input "true"
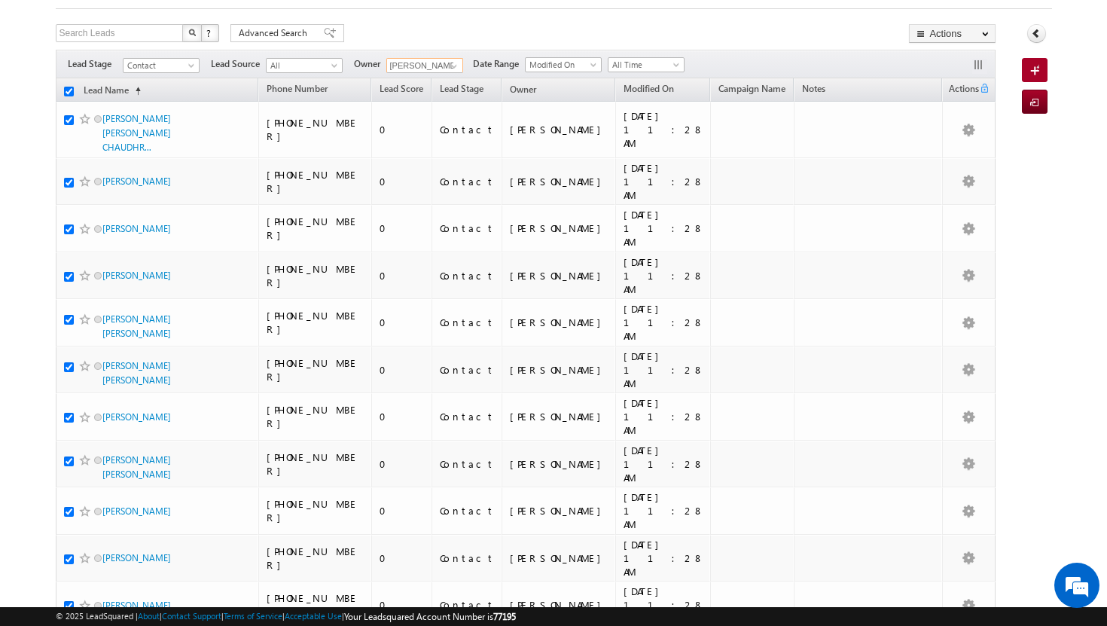
scroll to position [0, 0]
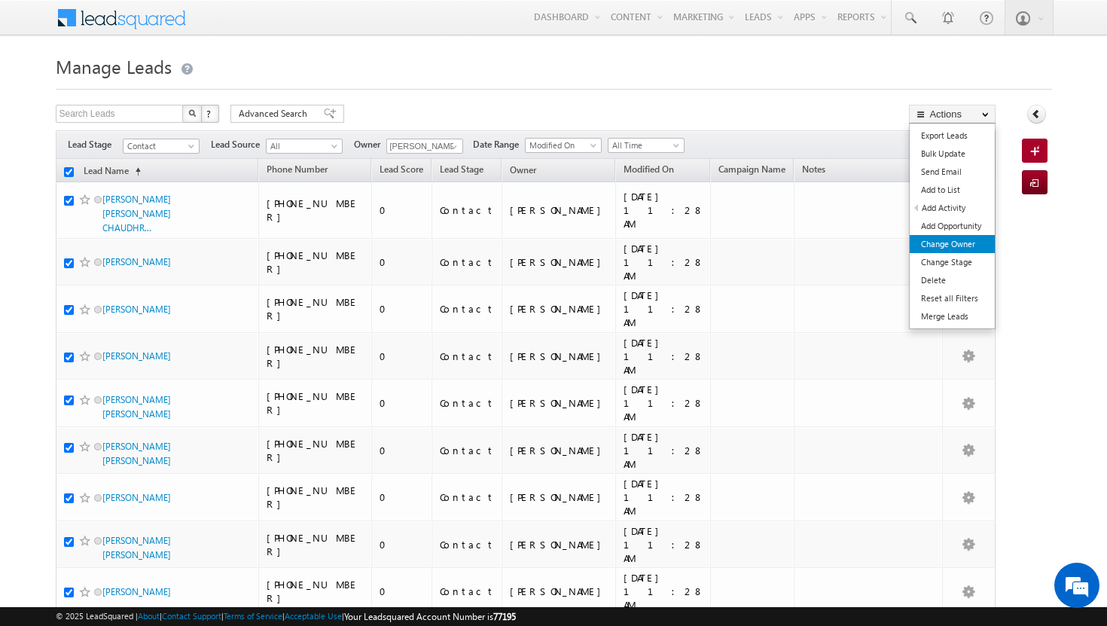
click at [968, 243] on link "Change Owner" at bounding box center [952, 244] width 85 height 18
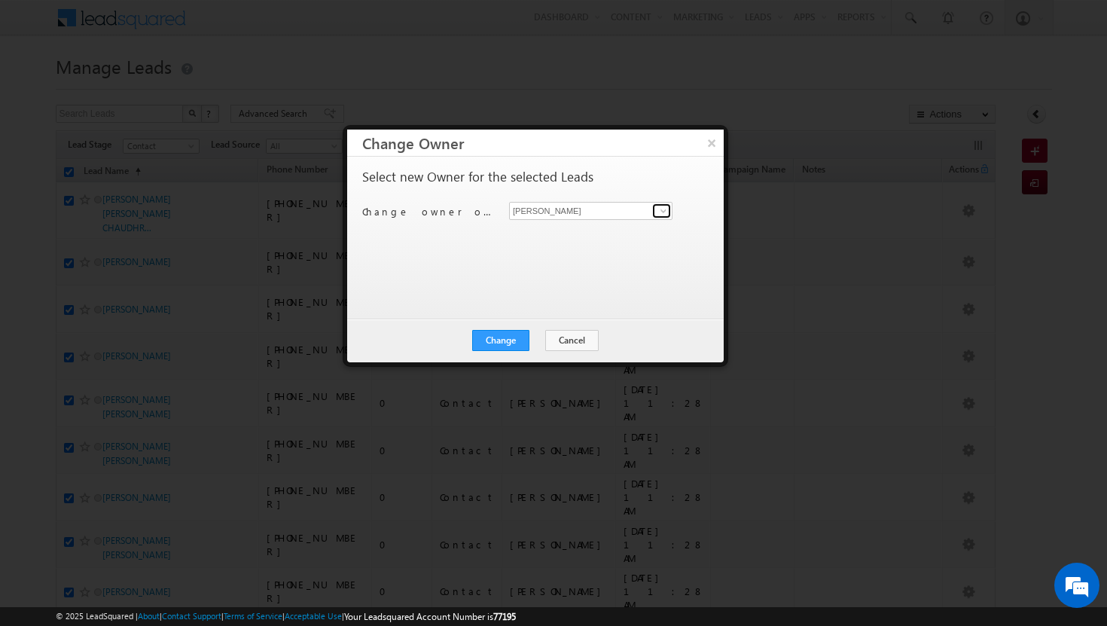
click at [663, 212] on span at bounding box center [664, 211] width 12 height 12
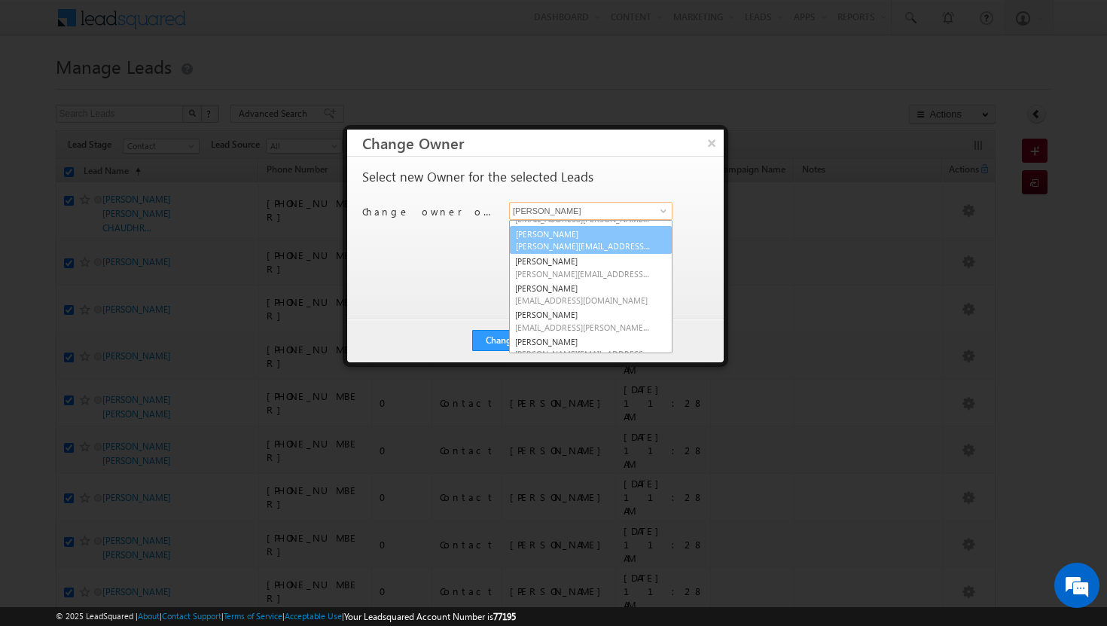
scroll to position [36, 0]
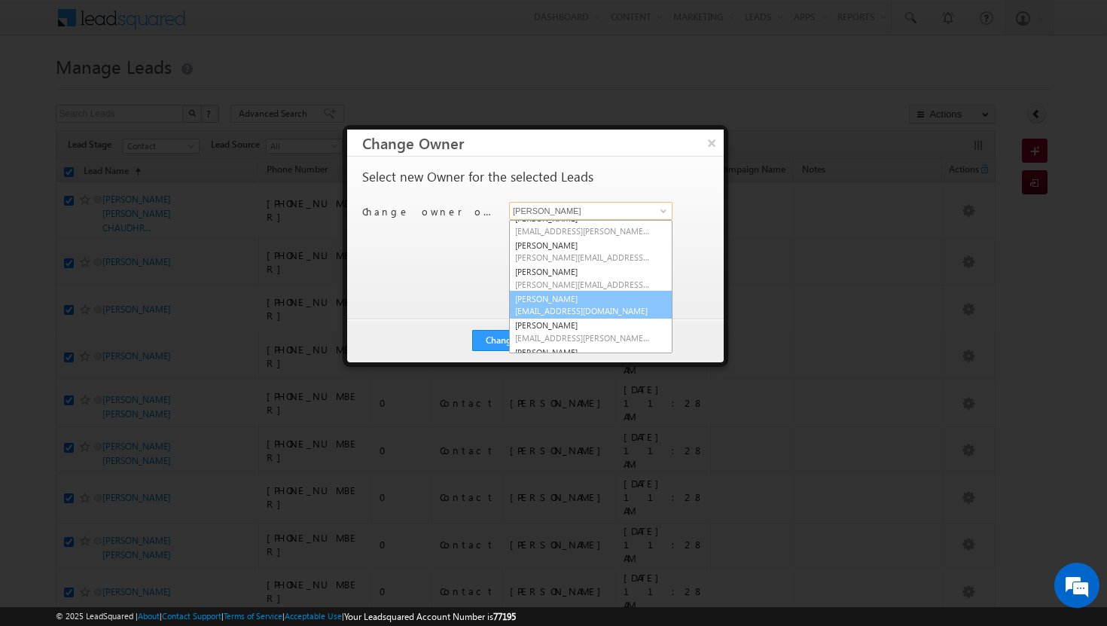
click at [566, 300] on link "[PERSON_NAME] [PERSON_NAME][EMAIL_ADDRESS][DOMAIN_NAME]" at bounding box center [590, 305] width 163 height 29
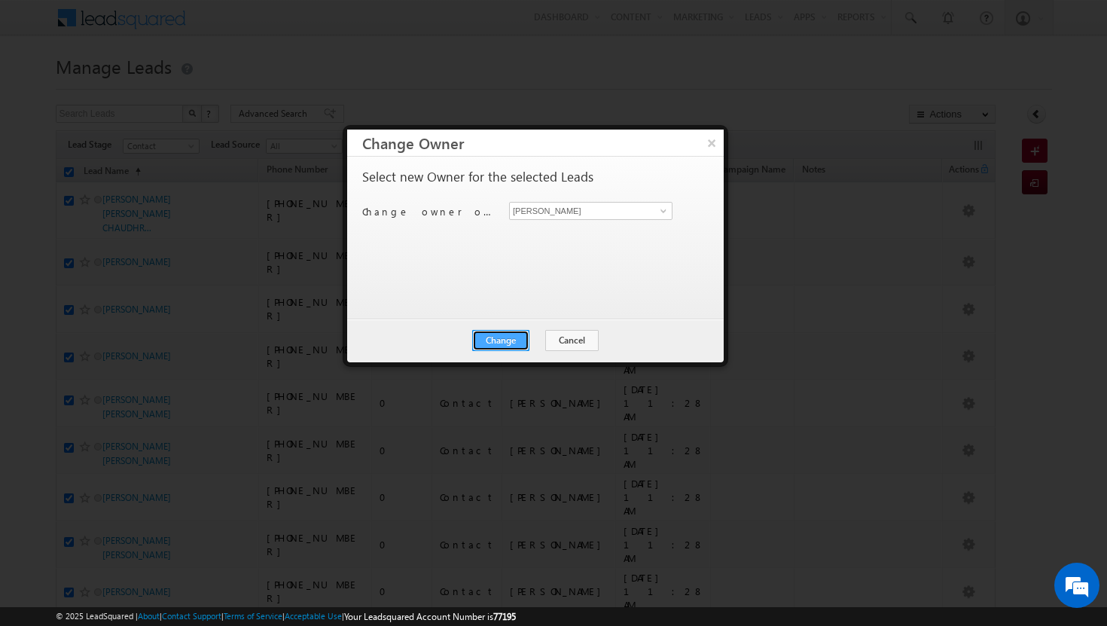
click at [504, 342] on button "Change" at bounding box center [500, 340] width 57 height 21
click at [552, 337] on button "Close" at bounding box center [538, 340] width 48 height 21
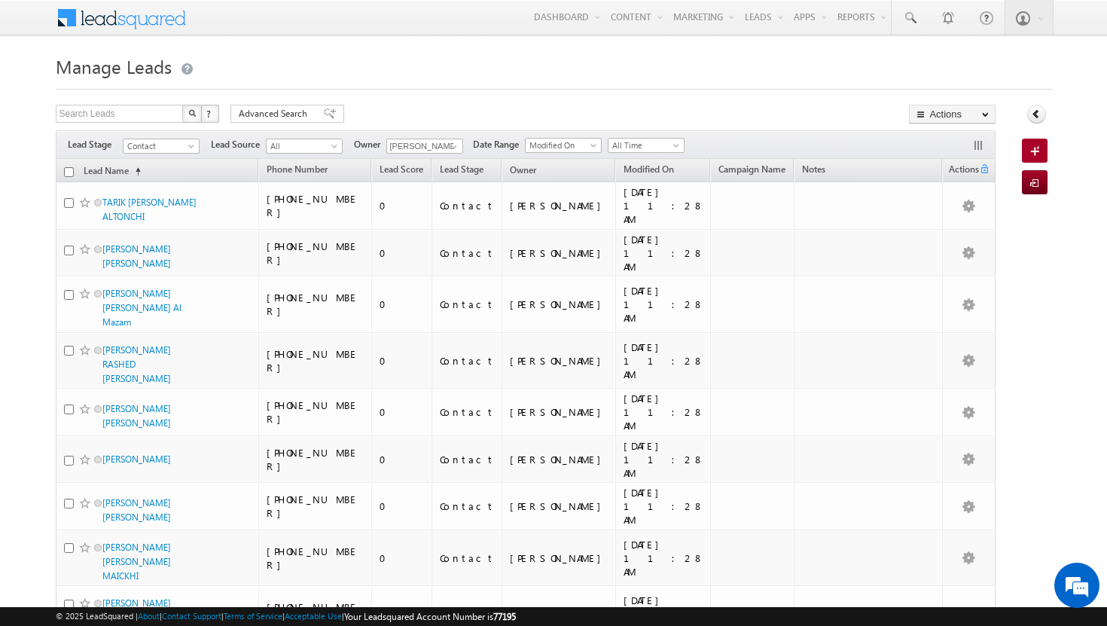
click at [66, 172] on input "checkbox" at bounding box center [69, 172] width 10 height 10
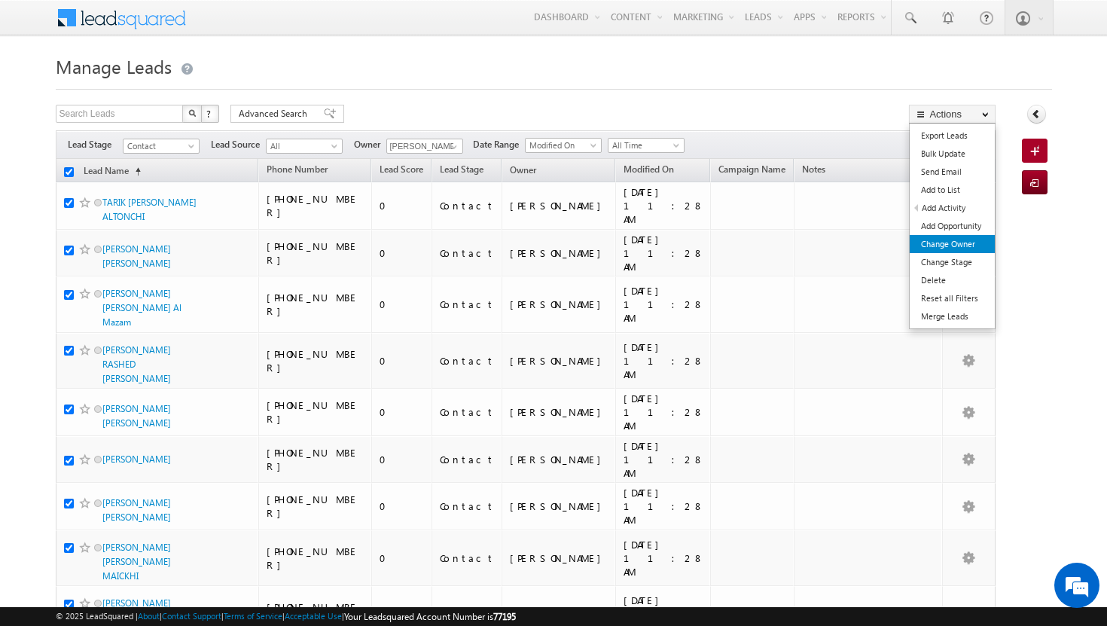
click at [961, 249] on link "Change Owner" at bounding box center [952, 244] width 85 height 18
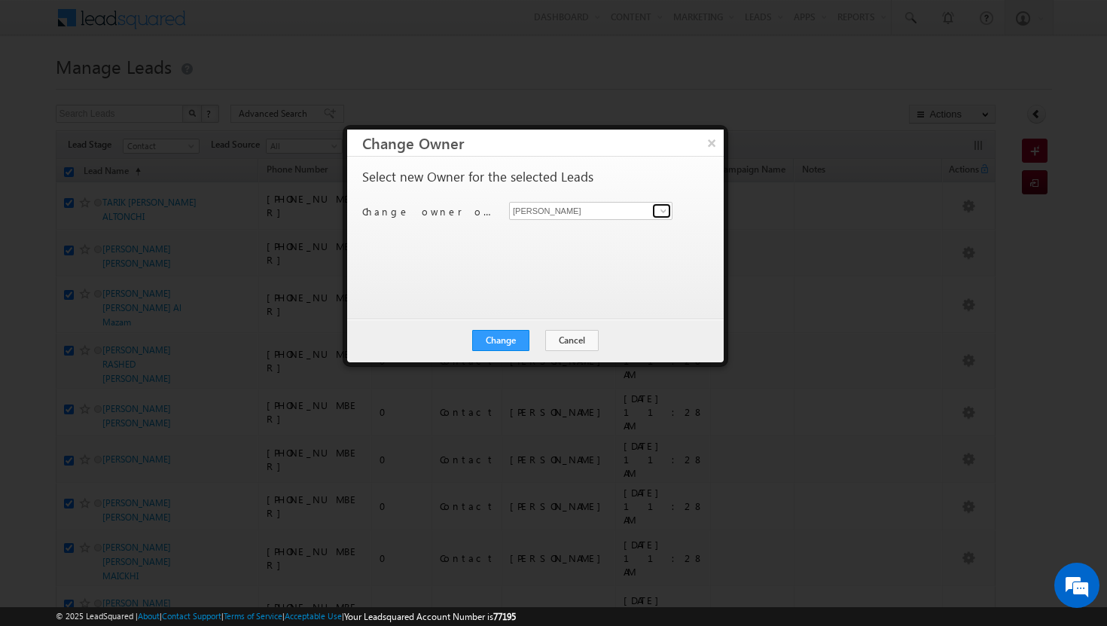
click at [667, 212] on span at bounding box center [664, 211] width 12 height 12
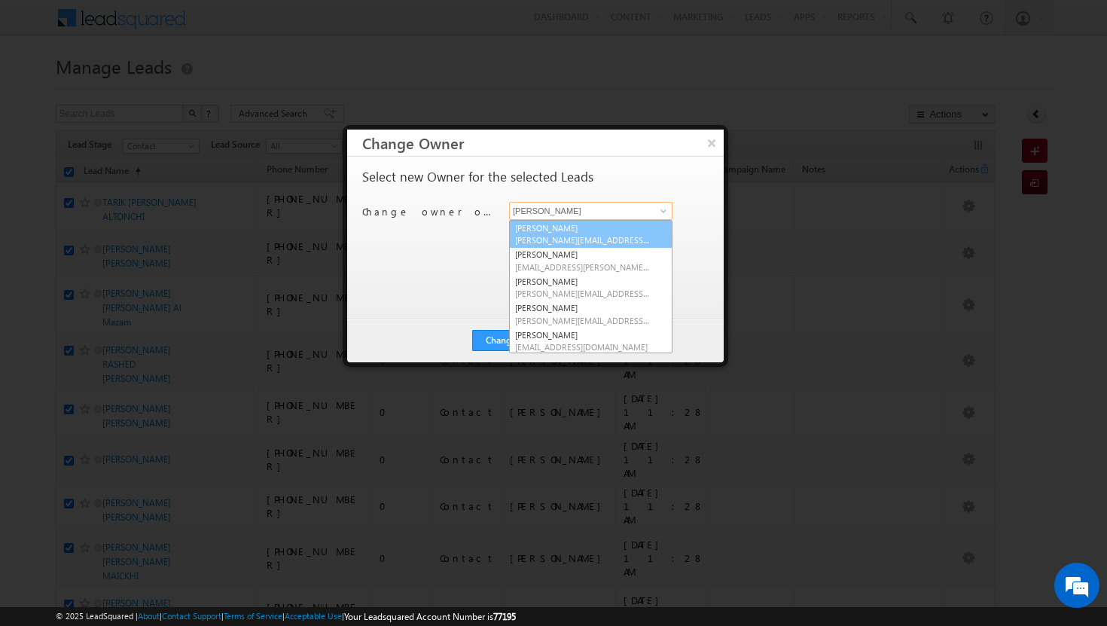
click at [576, 224] on link "[PERSON_NAME][DEMOGRAPHIC_DATA] [PERSON_NAME][EMAIL_ADDRESS][DOMAIN_NAME]" at bounding box center [590, 234] width 163 height 29
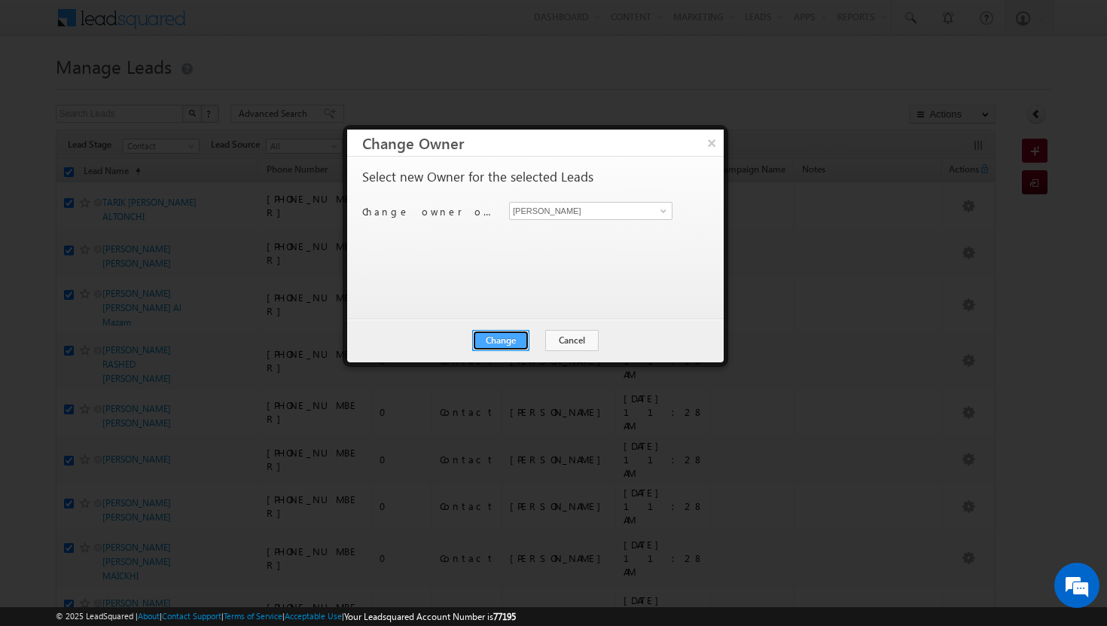
click at [518, 336] on button "Change" at bounding box center [500, 340] width 57 height 21
click at [526, 345] on button "Close" at bounding box center [538, 340] width 48 height 21
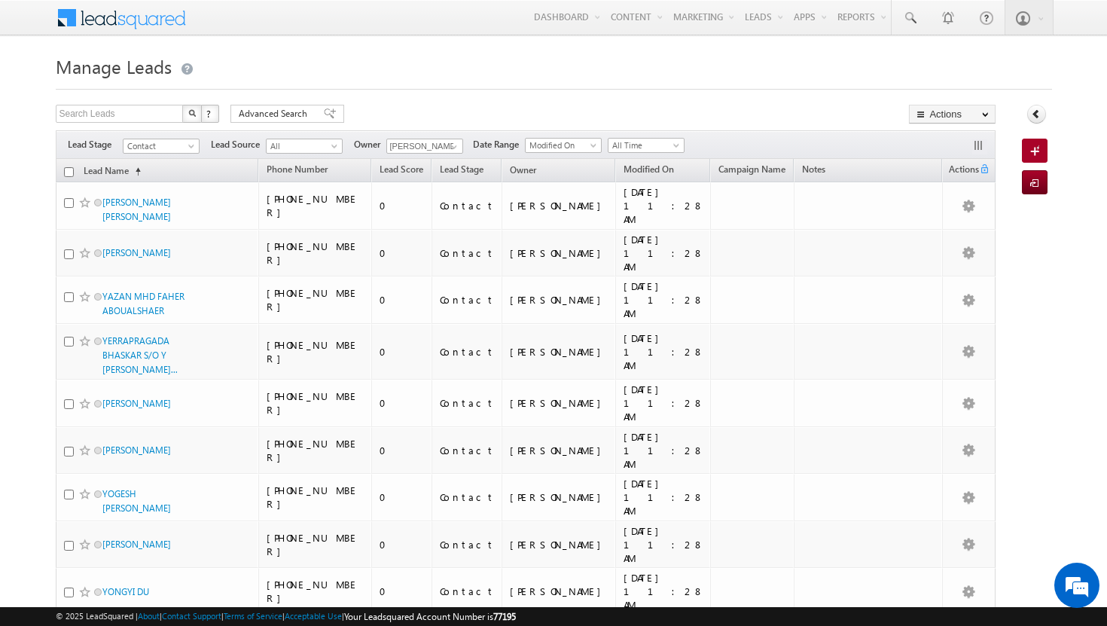
click at [69, 173] on input "checkbox" at bounding box center [69, 172] width 10 height 10
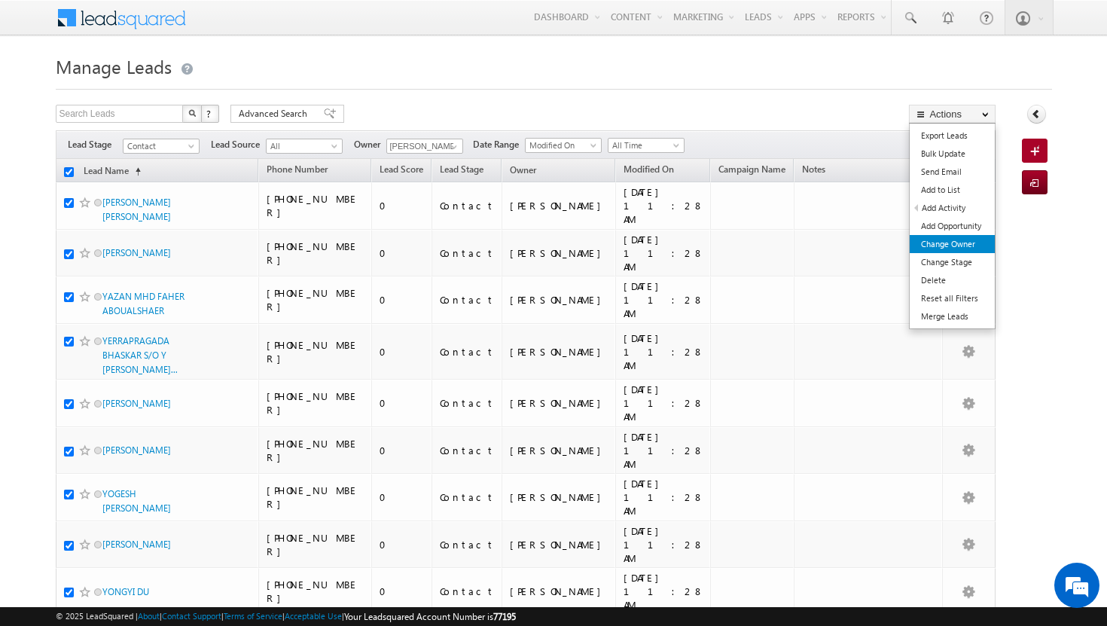
click at [957, 241] on link "Change Owner" at bounding box center [952, 244] width 85 height 18
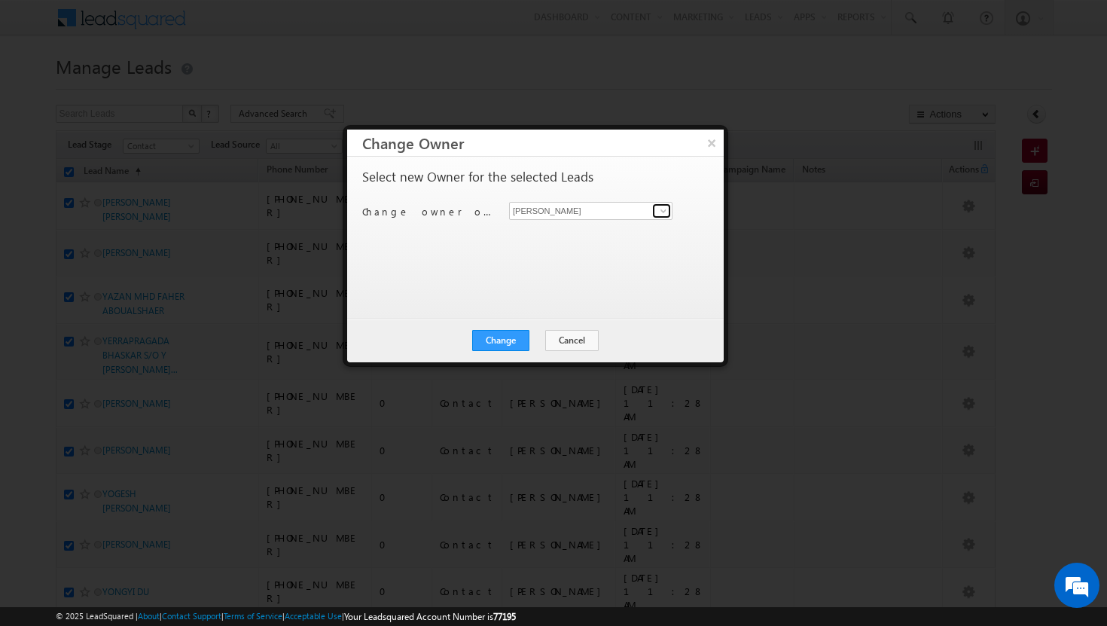
click at [661, 212] on span at bounding box center [664, 211] width 12 height 12
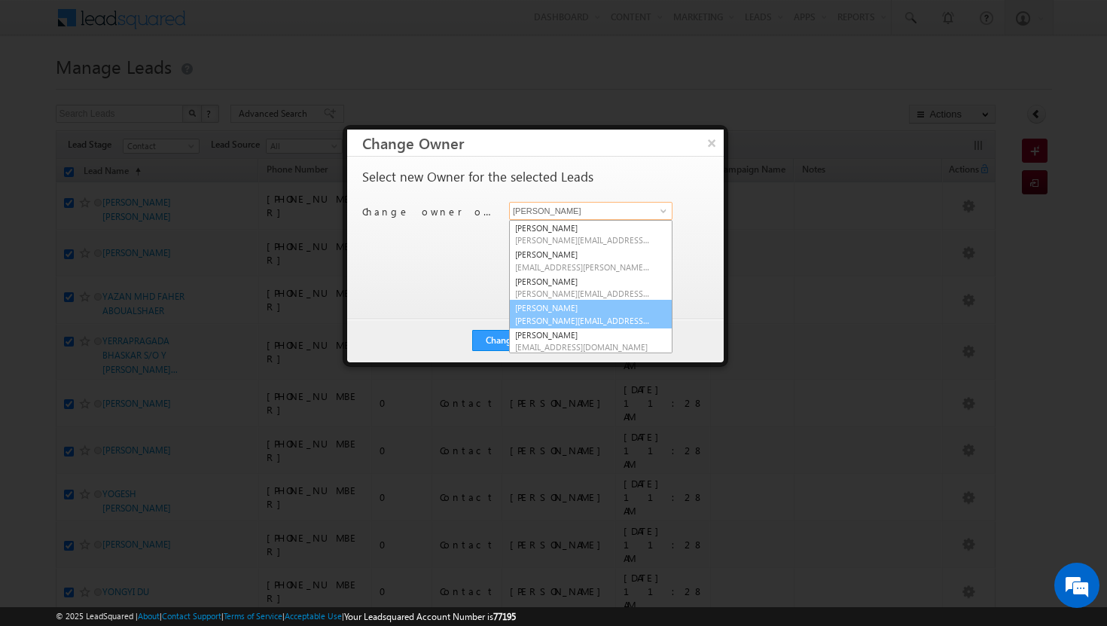
click at [609, 312] on link "[PERSON_NAME] Tp [EMAIL_ADDRESS][DOMAIN_NAME]" at bounding box center [590, 314] width 163 height 29
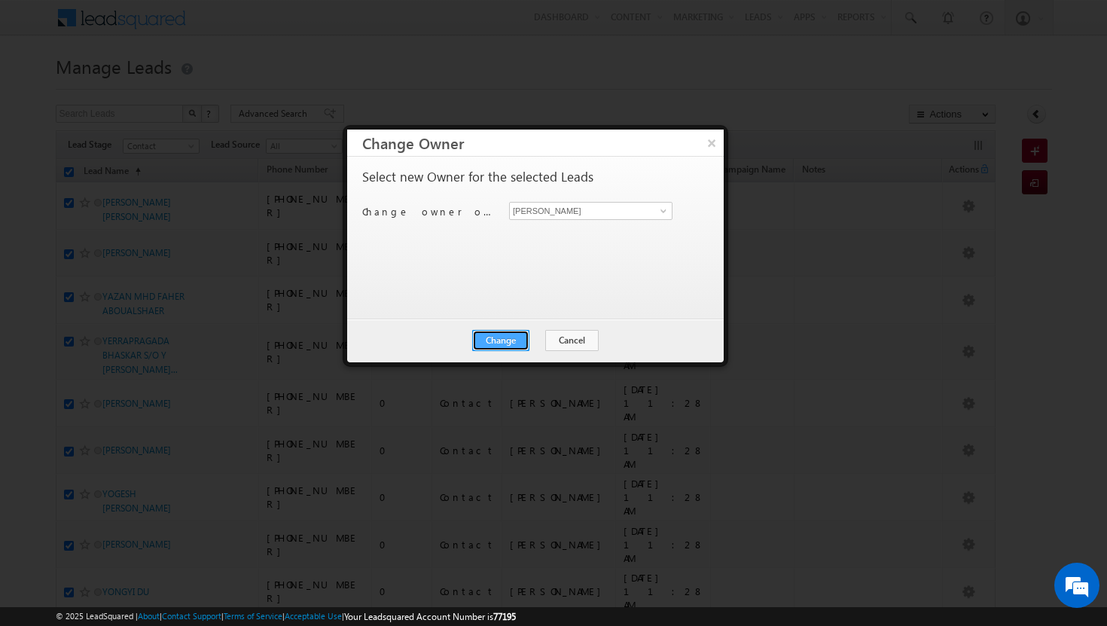
click at [521, 338] on button "Change" at bounding box center [500, 340] width 57 height 21
click at [550, 338] on button "Close" at bounding box center [538, 340] width 48 height 21
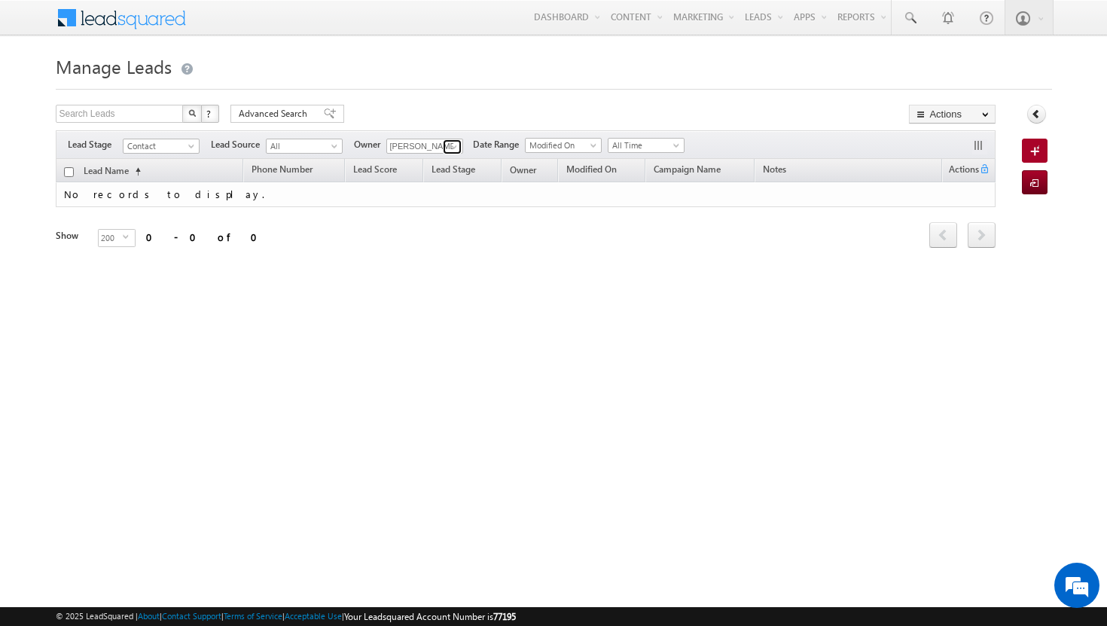
click at [458, 146] on span at bounding box center [454, 147] width 12 height 12
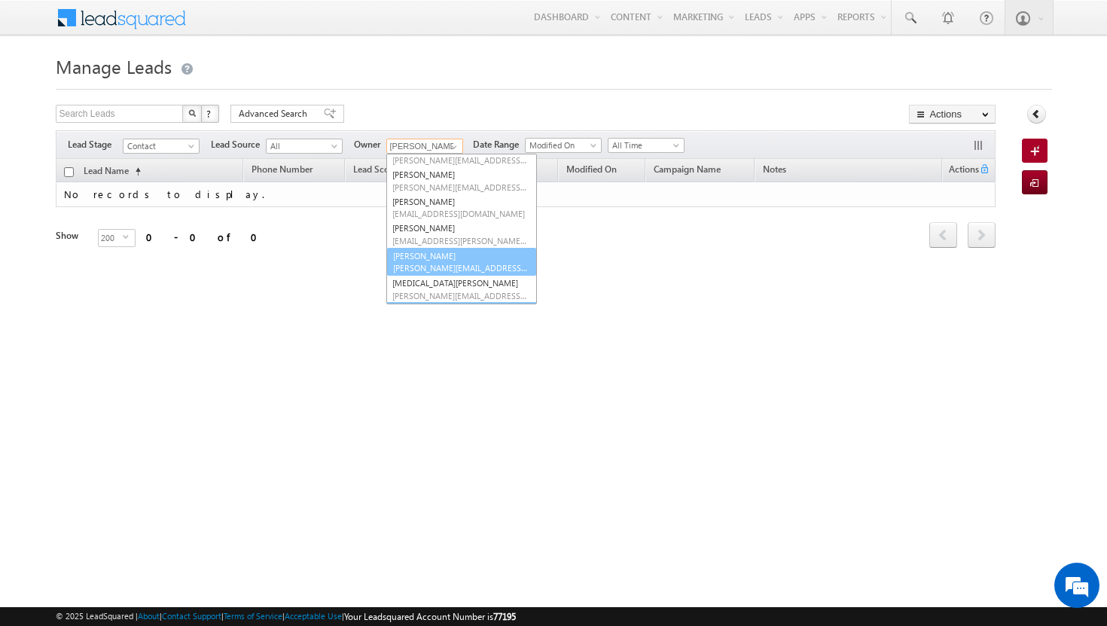
scroll to position [0, 0]
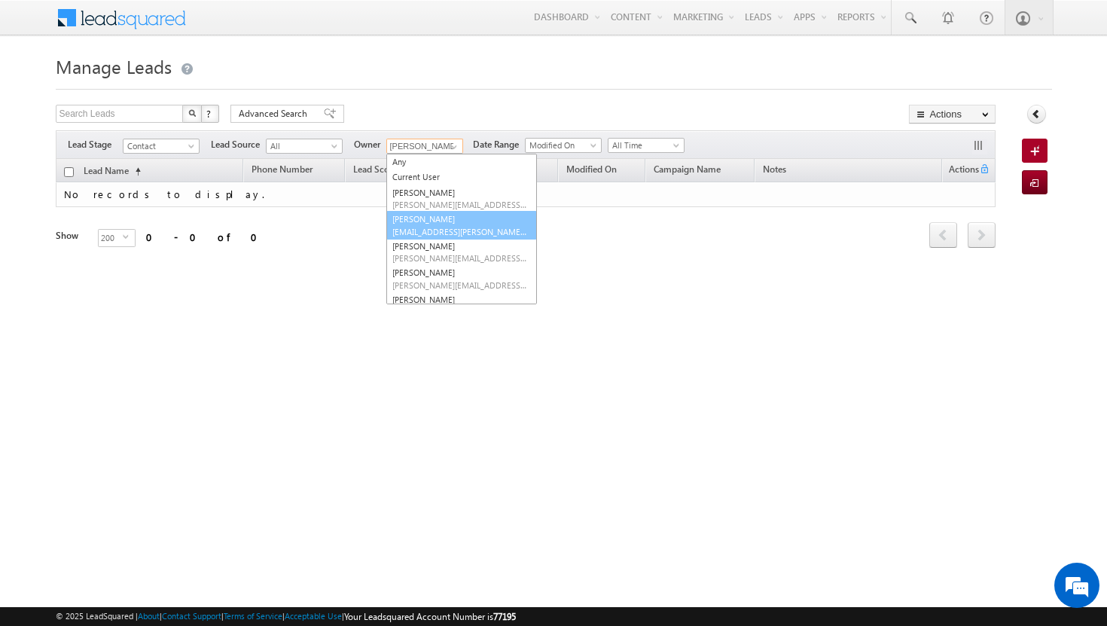
click at [480, 229] on span "[EMAIL_ADDRESS][PERSON_NAME][DOMAIN_NAME]" at bounding box center [460, 231] width 136 height 11
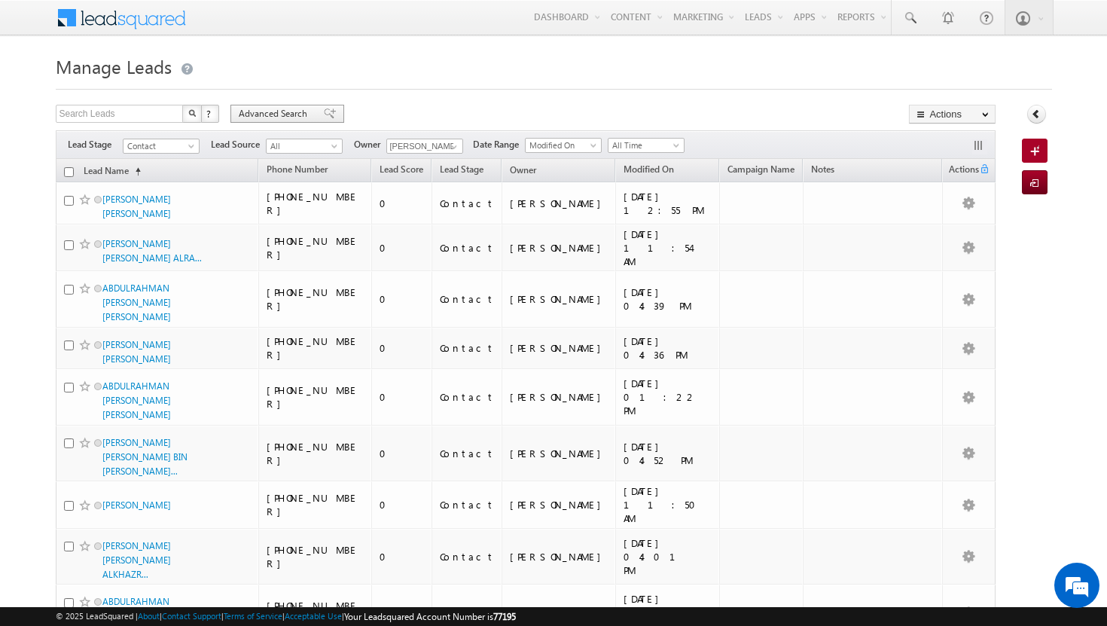
click at [306, 117] on span "Advanced Search" at bounding box center [275, 114] width 73 height 14
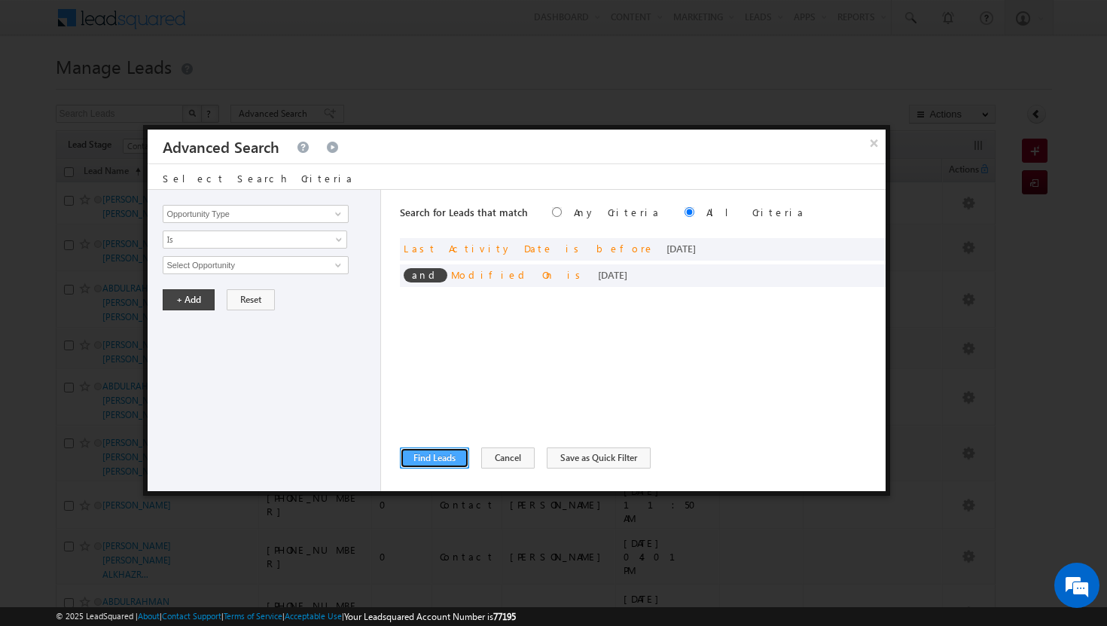
click at [460, 463] on button "Find Leads" at bounding box center [434, 457] width 69 height 21
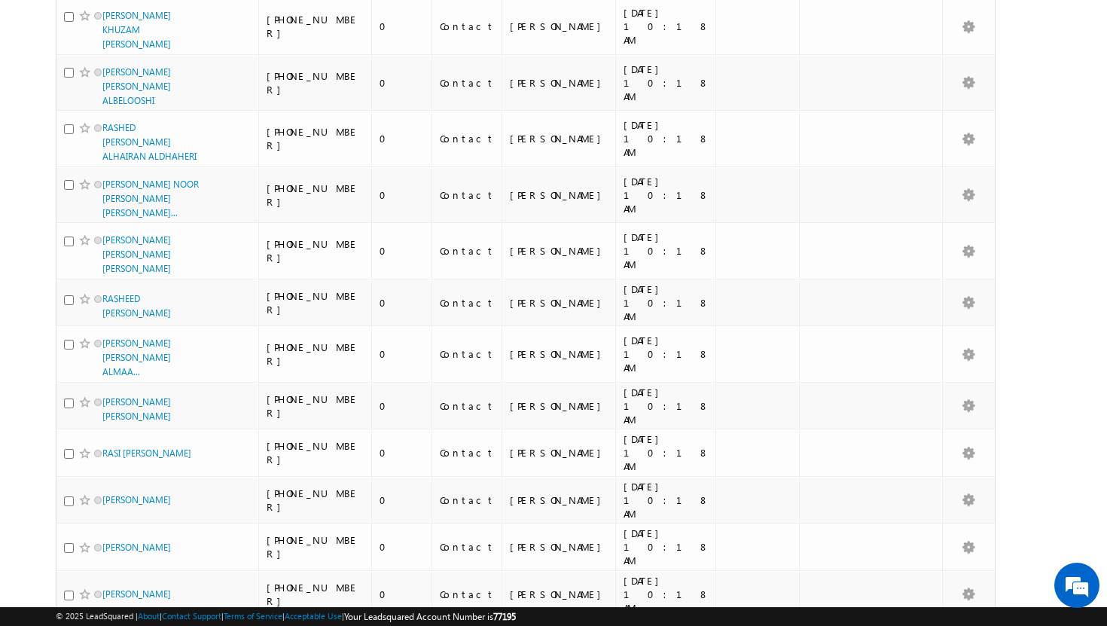
scroll to position [1342, 0]
